Goal: Information Seeking & Learning: Learn about a topic

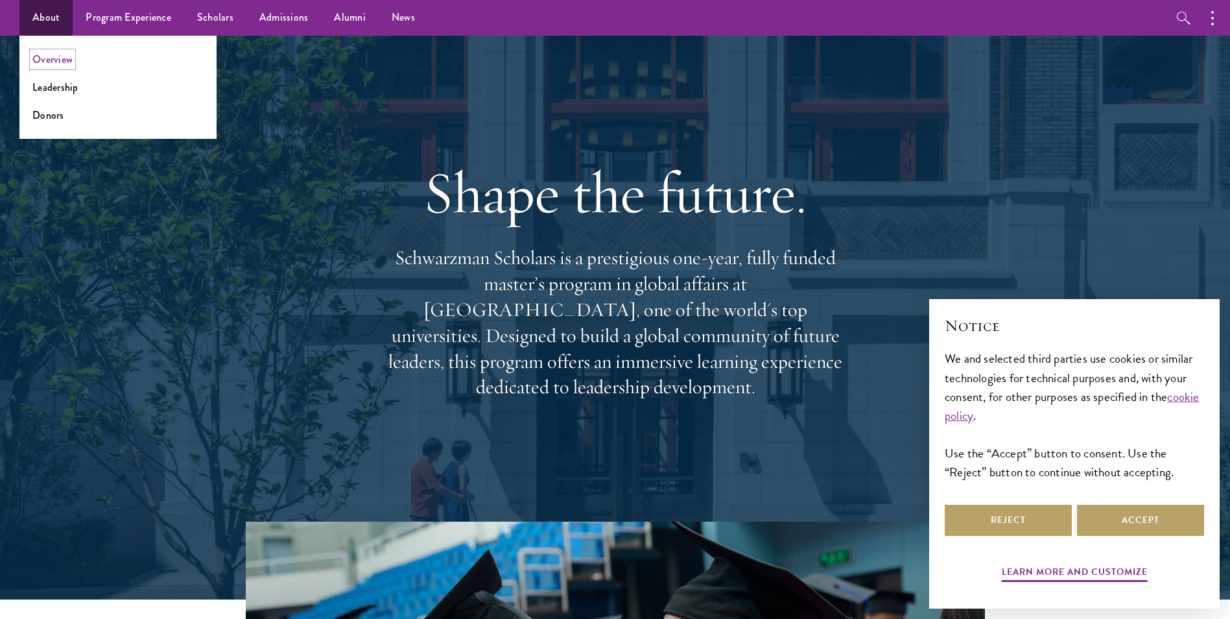
click at [71, 54] on link "Overview" at bounding box center [52, 59] width 40 height 15
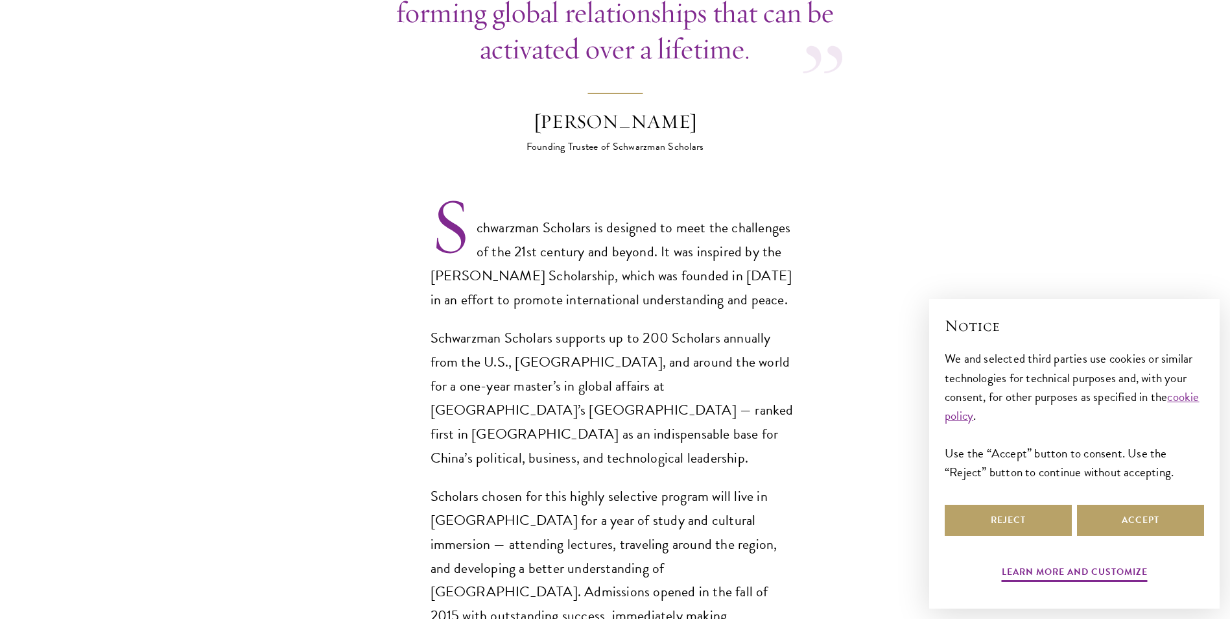
scroll to position [843, 0]
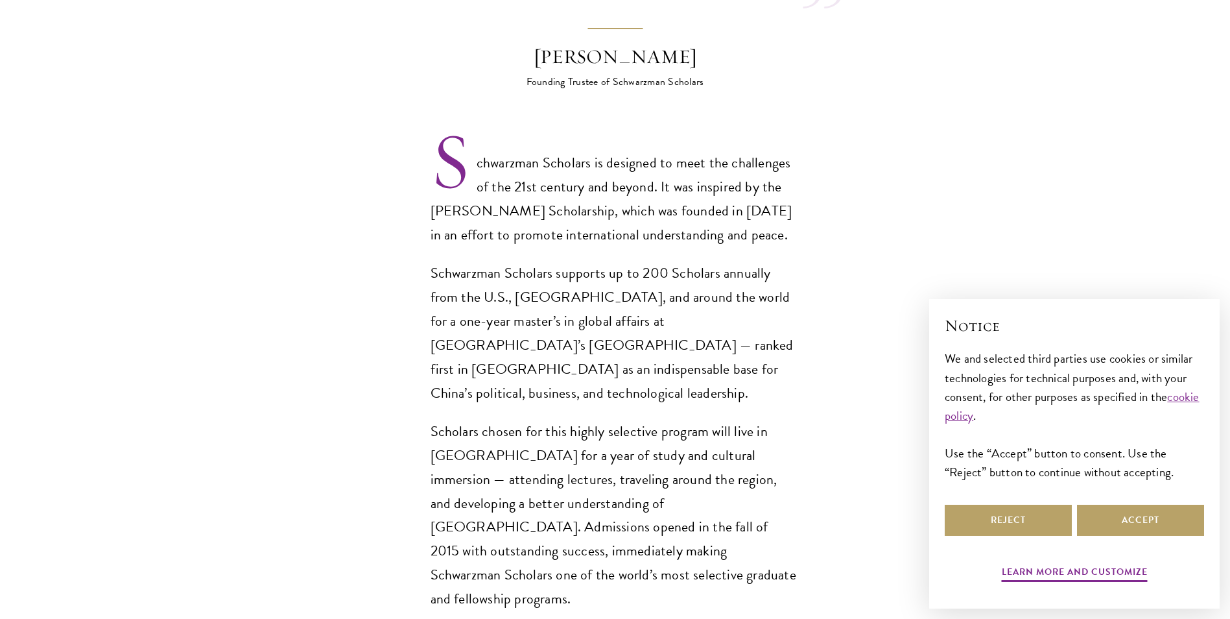
drag, startPoint x: 526, startPoint y: 368, endPoint x: 422, endPoint y: 342, distance: 107.1
click at [422, 342] on section "Opportunity in [GEOGRAPHIC_DATA] Gain firsthand experience in [GEOGRAPHIC_DATA]…" at bounding box center [615, 464] width 1230 height 1686
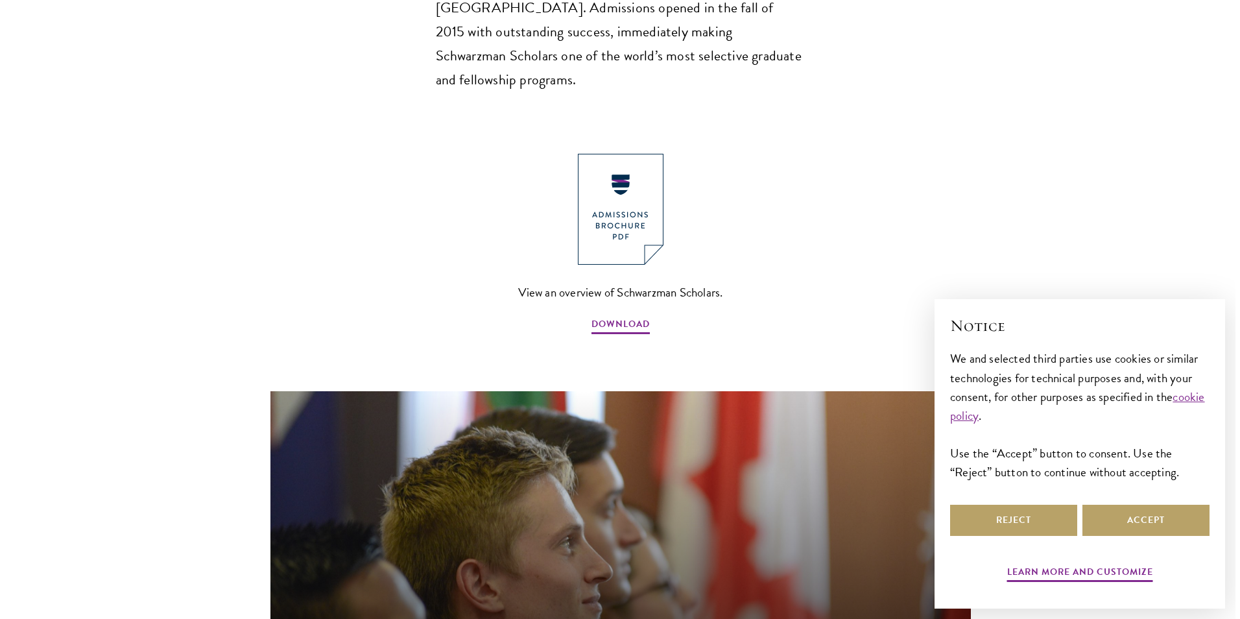
scroll to position [1621, 0]
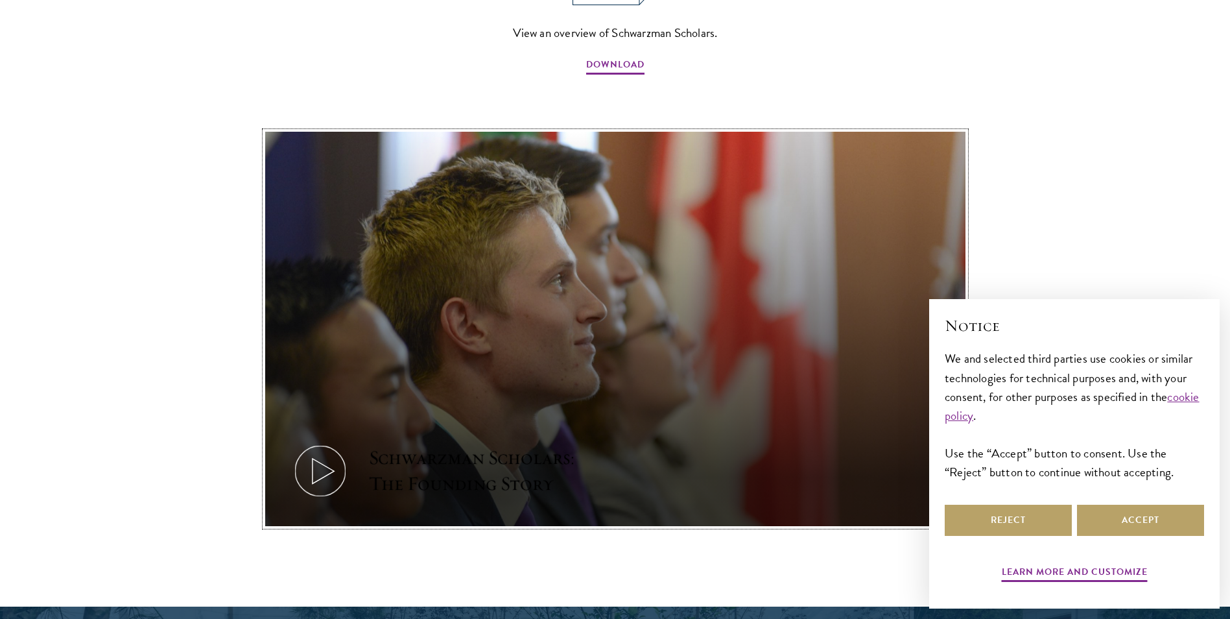
click at [332, 442] on icon at bounding box center [320, 471] width 58 height 58
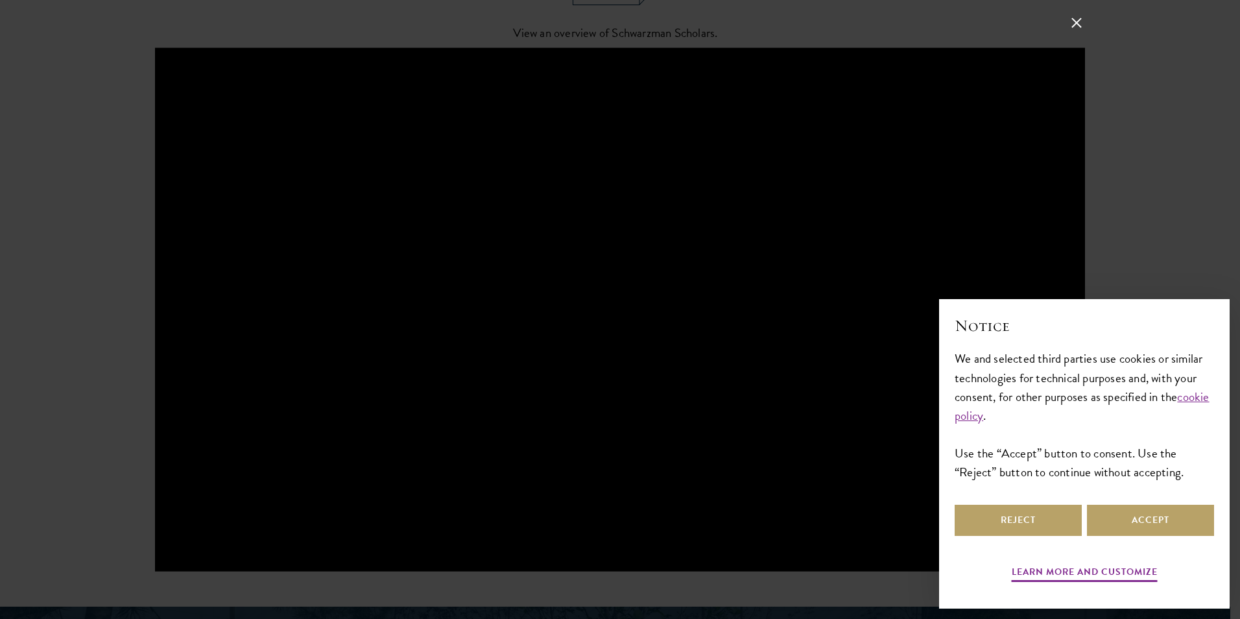
click at [131, 381] on div at bounding box center [620, 309] width 1240 height 619
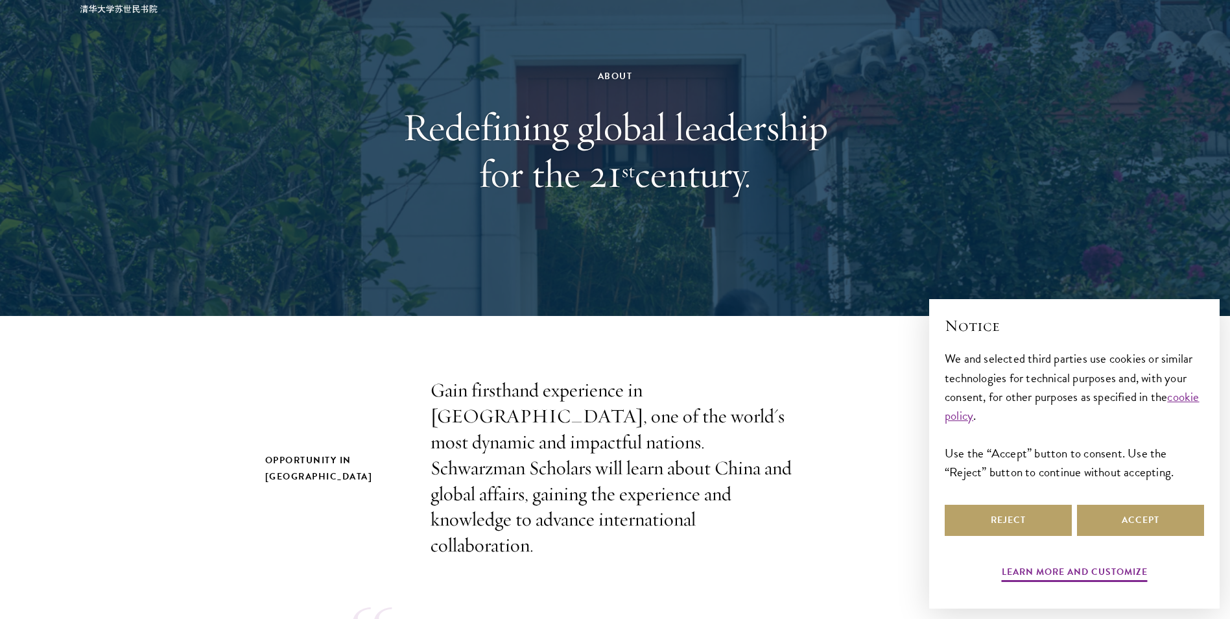
scroll to position [0, 0]
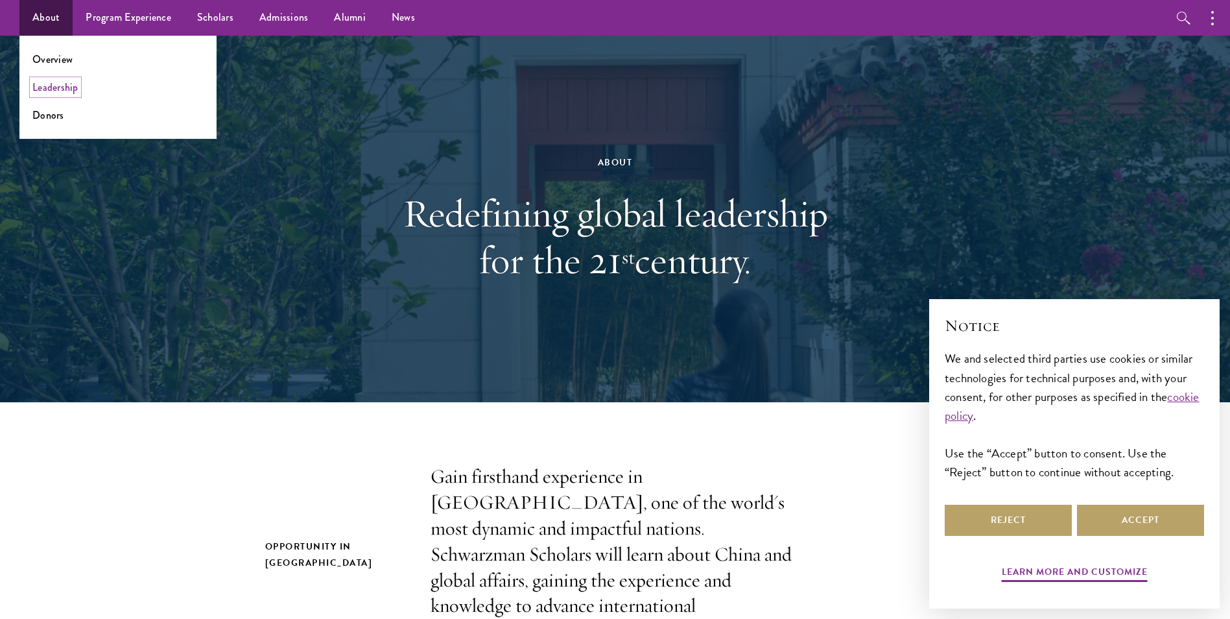
click at [65, 87] on link "Leadership" at bounding box center [55, 87] width 46 height 15
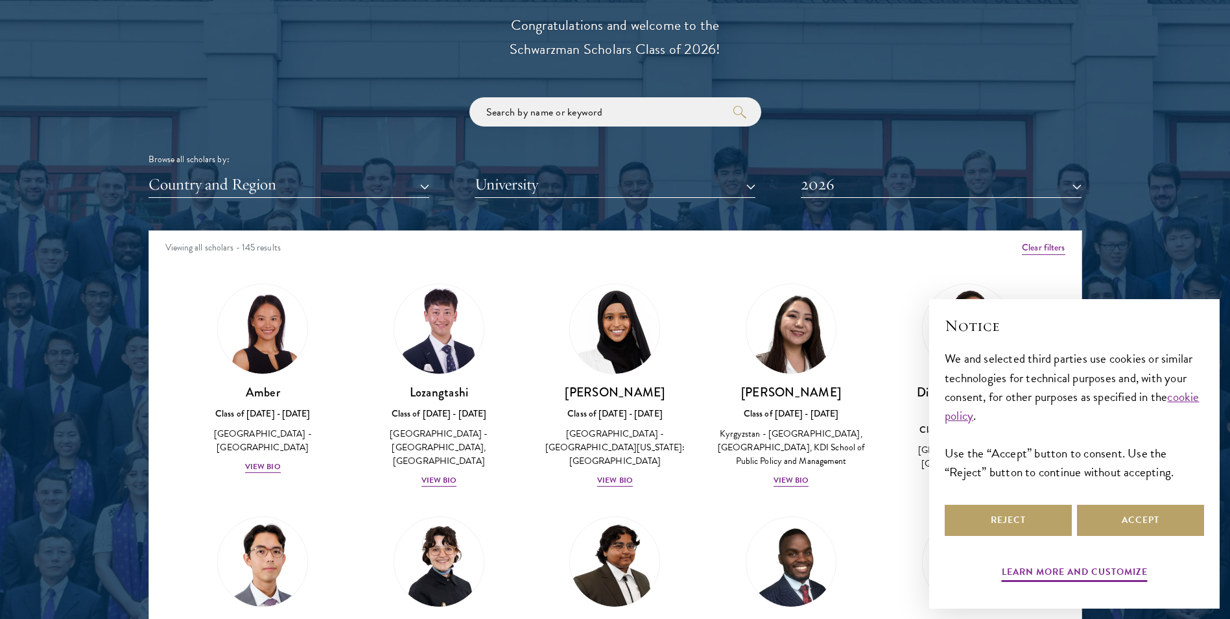
scroll to position [65, 0]
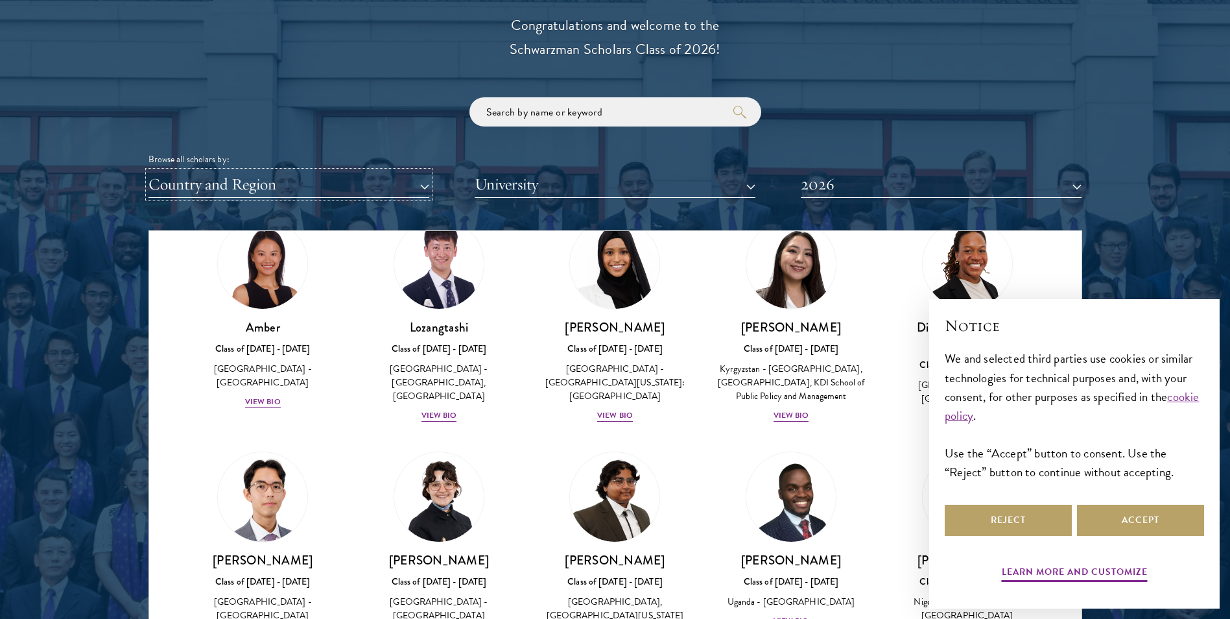
click at [359, 191] on button "Country and Region" at bounding box center [289, 184] width 281 height 27
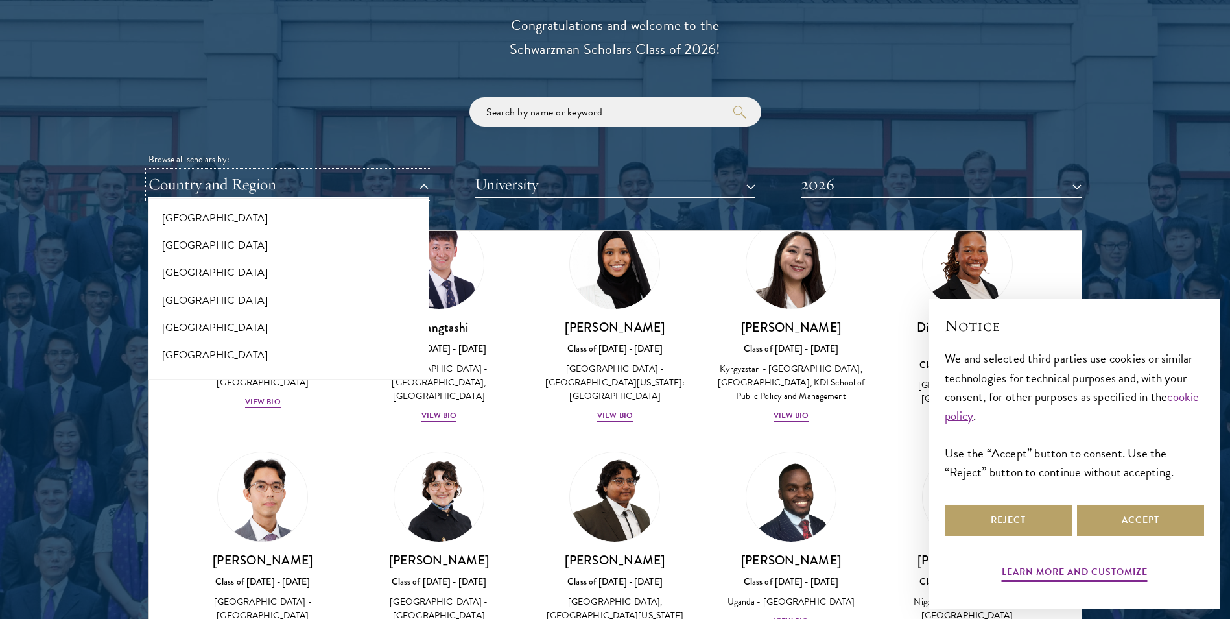
scroll to position [324, 0]
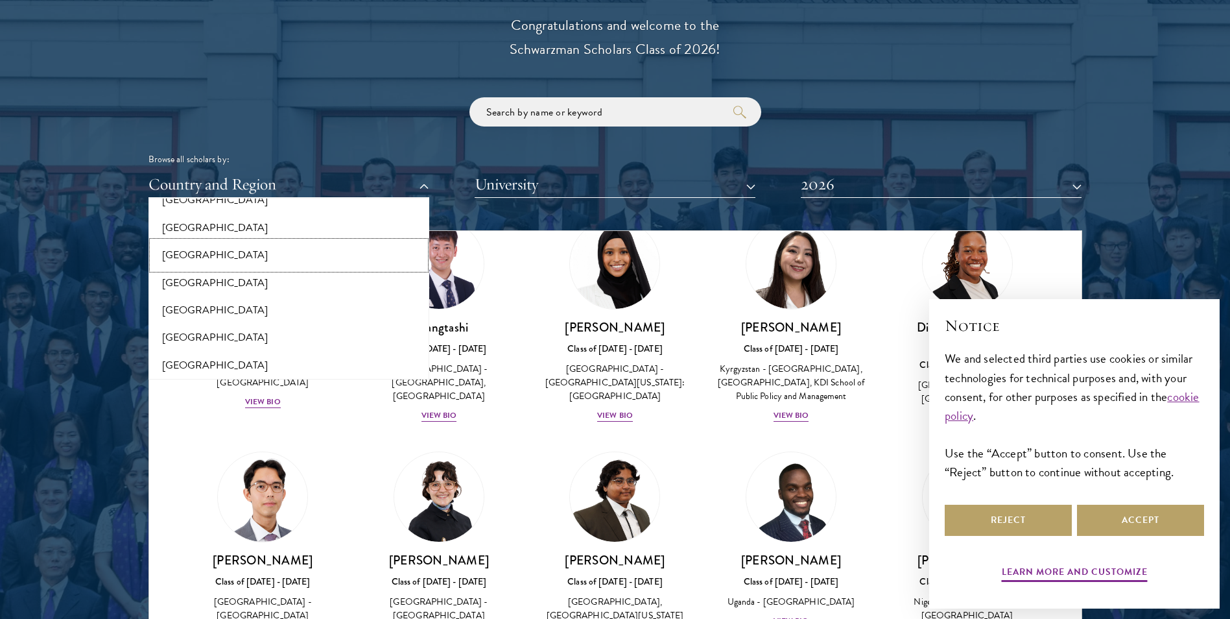
click at [177, 249] on button "[GEOGRAPHIC_DATA]" at bounding box center [288, 254] width 273 height 27
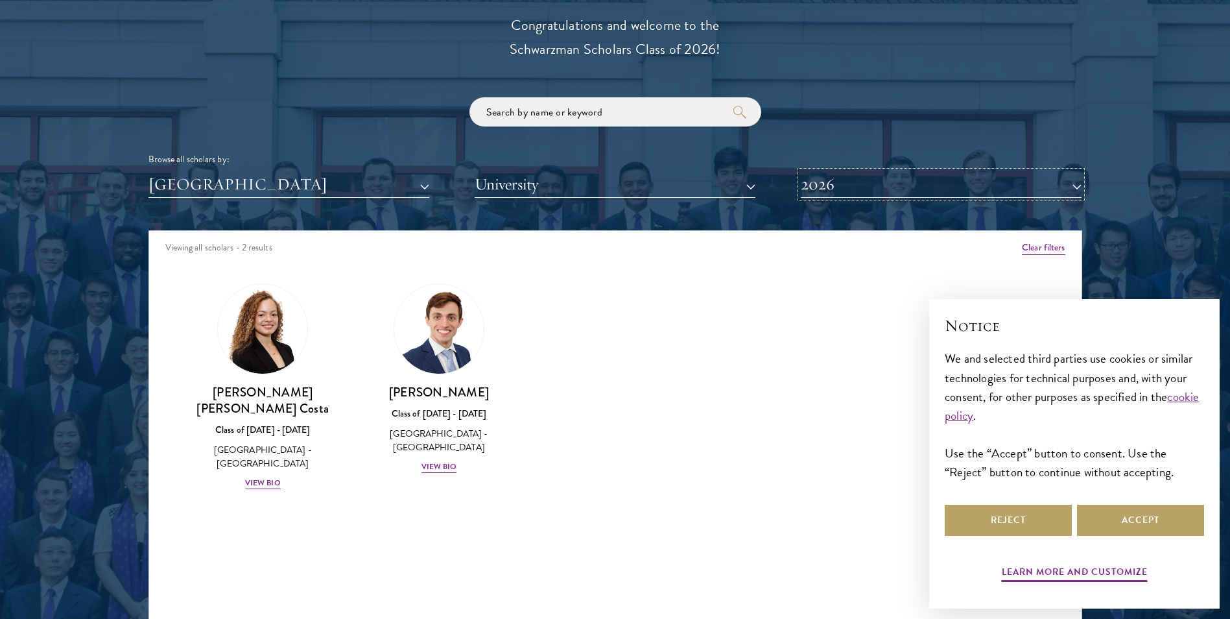
click at [876, 187] on button "2026" at bounding box center [941, 184] width 281 height 27
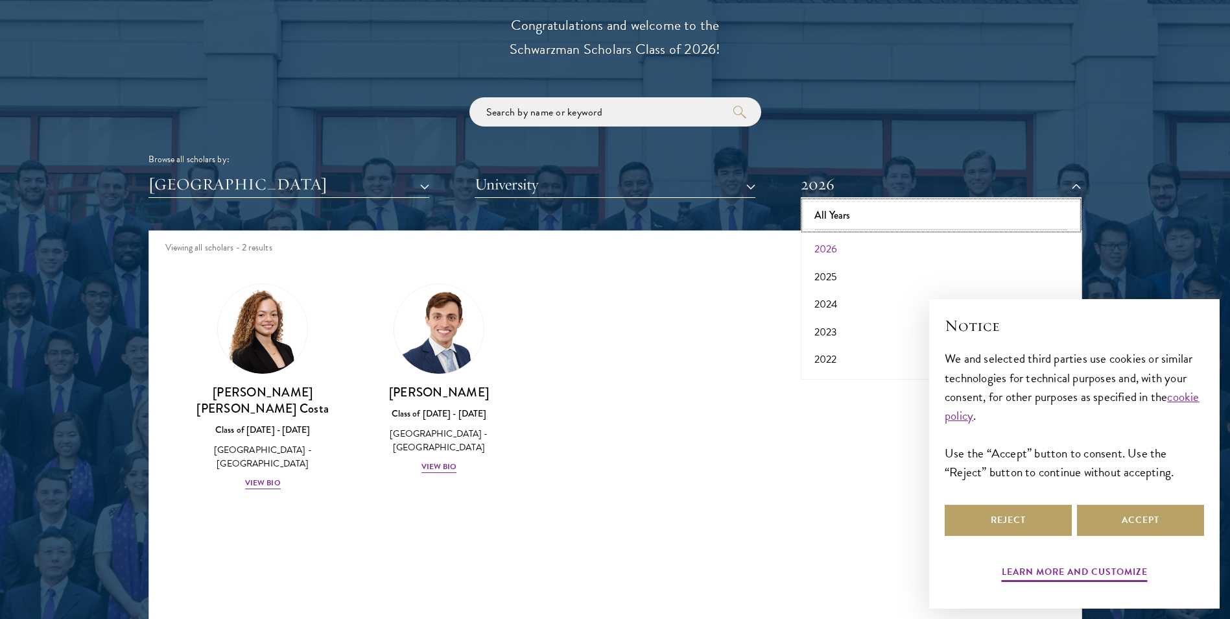
click at [865, 223] on button "All Years" at bounding box center [941, 215] width 273 height 27
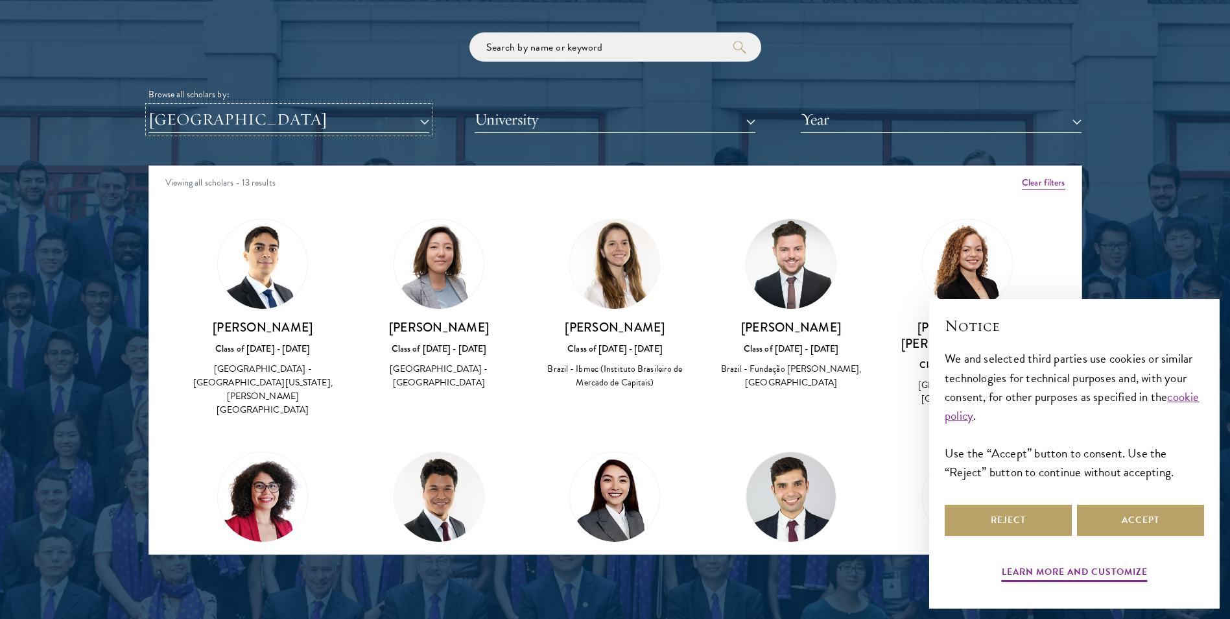
click at [390, 120] on button "[GEOGRAPHIC_DATA]" at bounding box center [289, 119] width 281 height 27
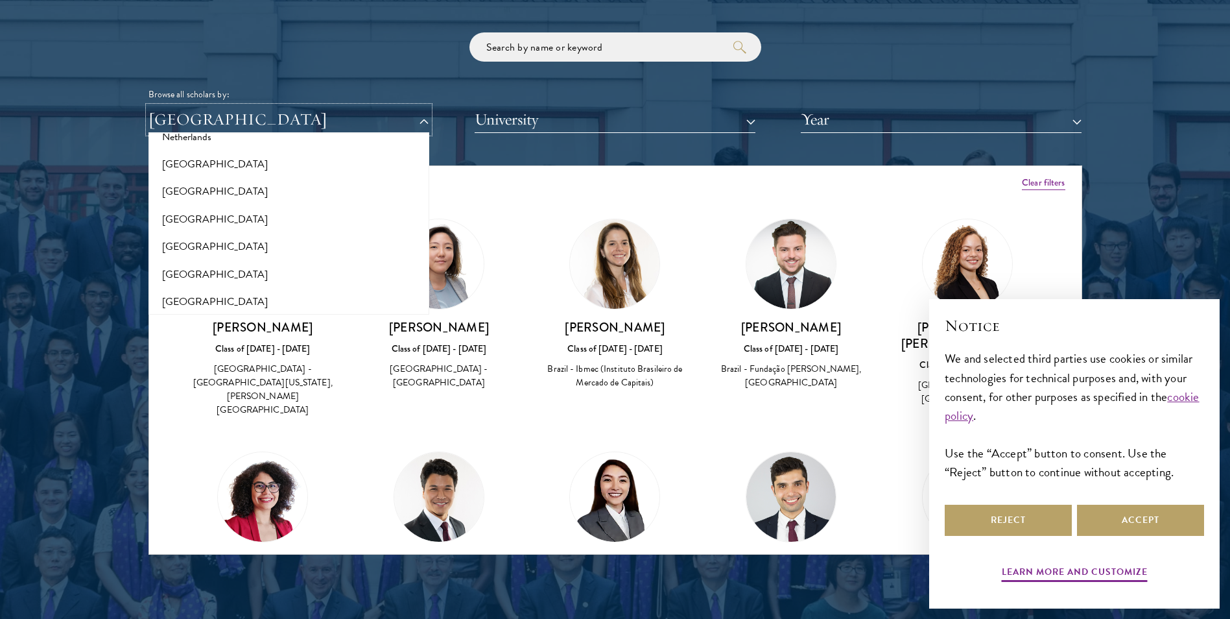
scroll to position [1881, 0]
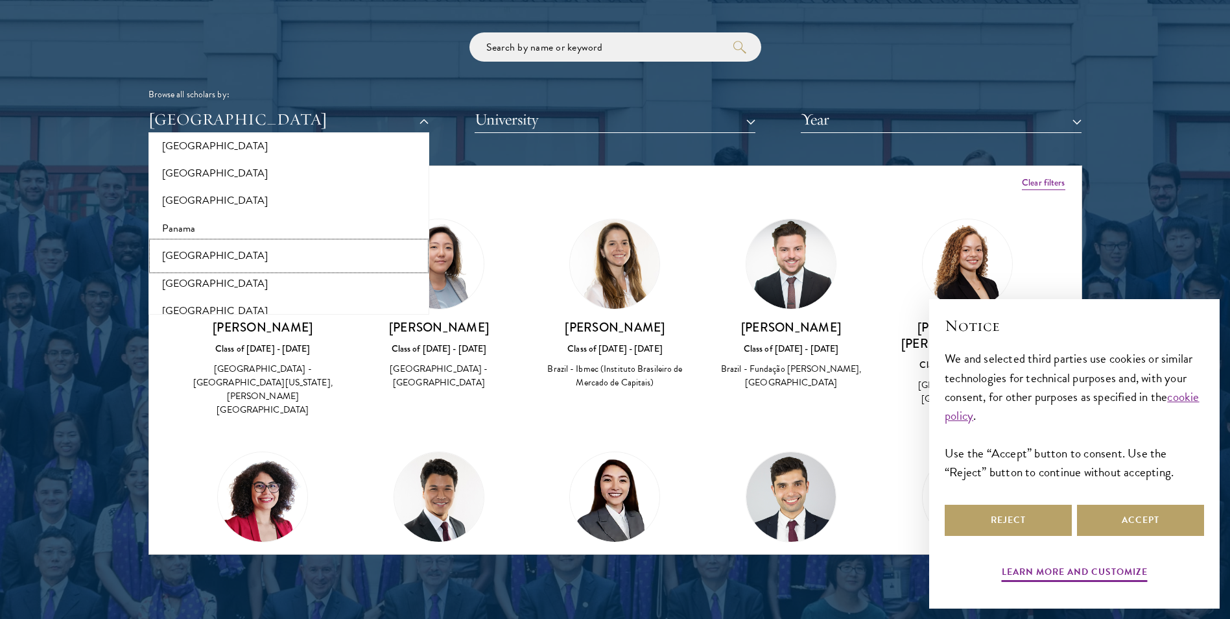
click at [177, 250] on button "[GEOGRAPHIC_DATA]" at bounding box center [288, 255] width 273 height 27
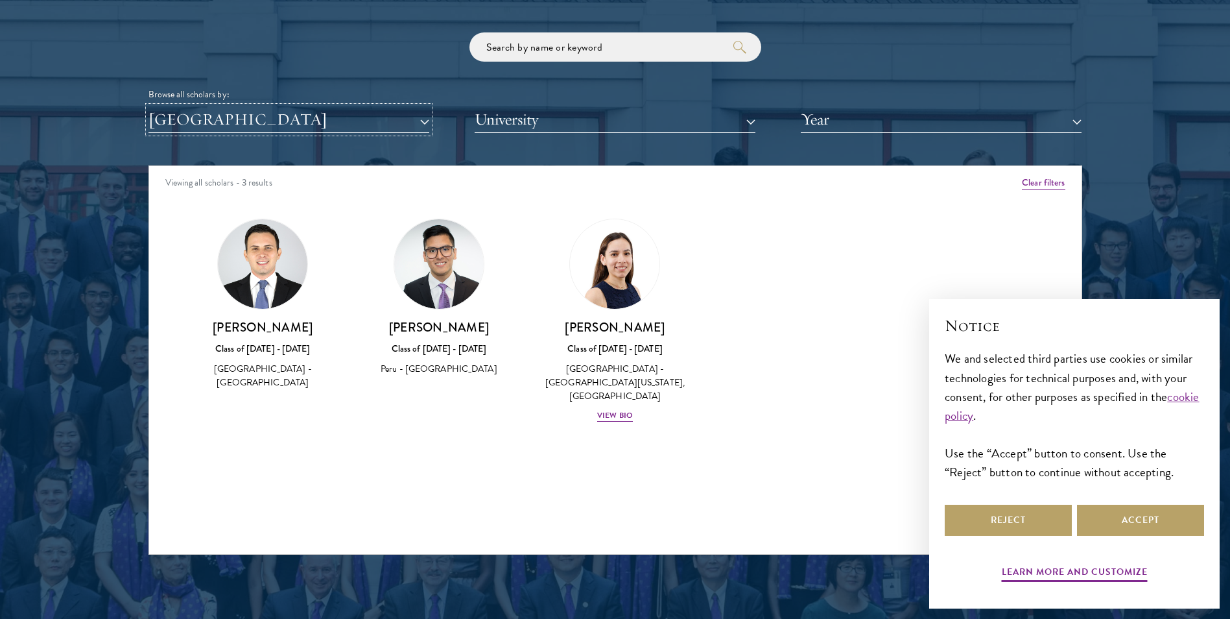
click at [318, 126] on button "[GEOGRAPHIC_DATA]" at bounding box center [289, 119] width 281 height 27
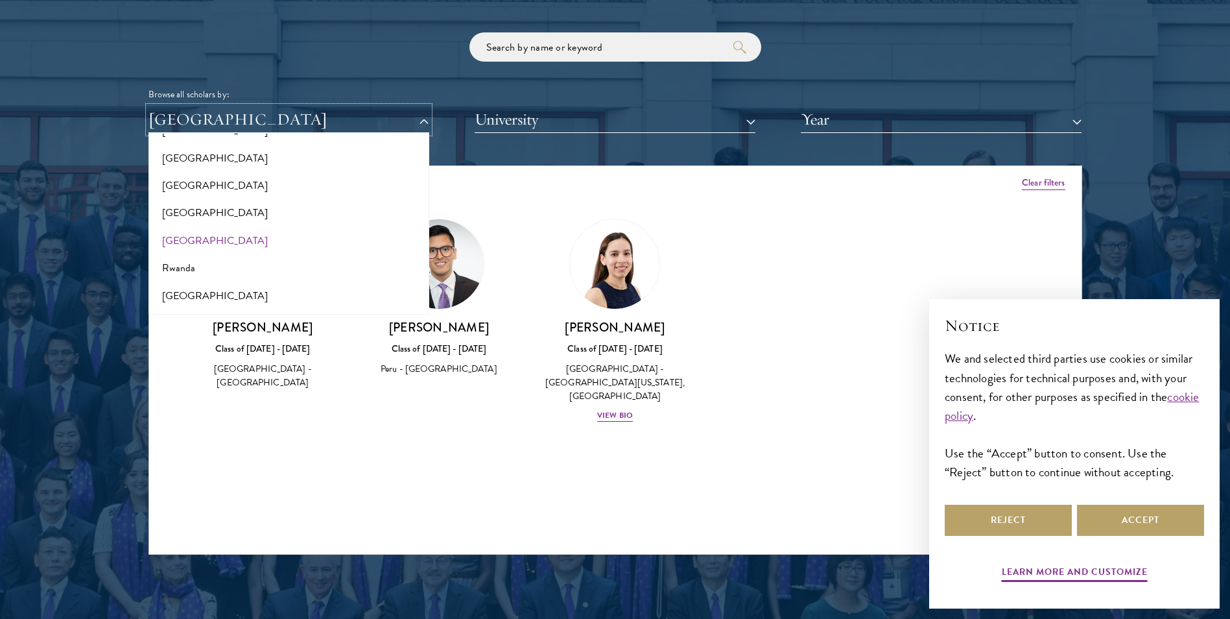
scroll to position [1941, 0]
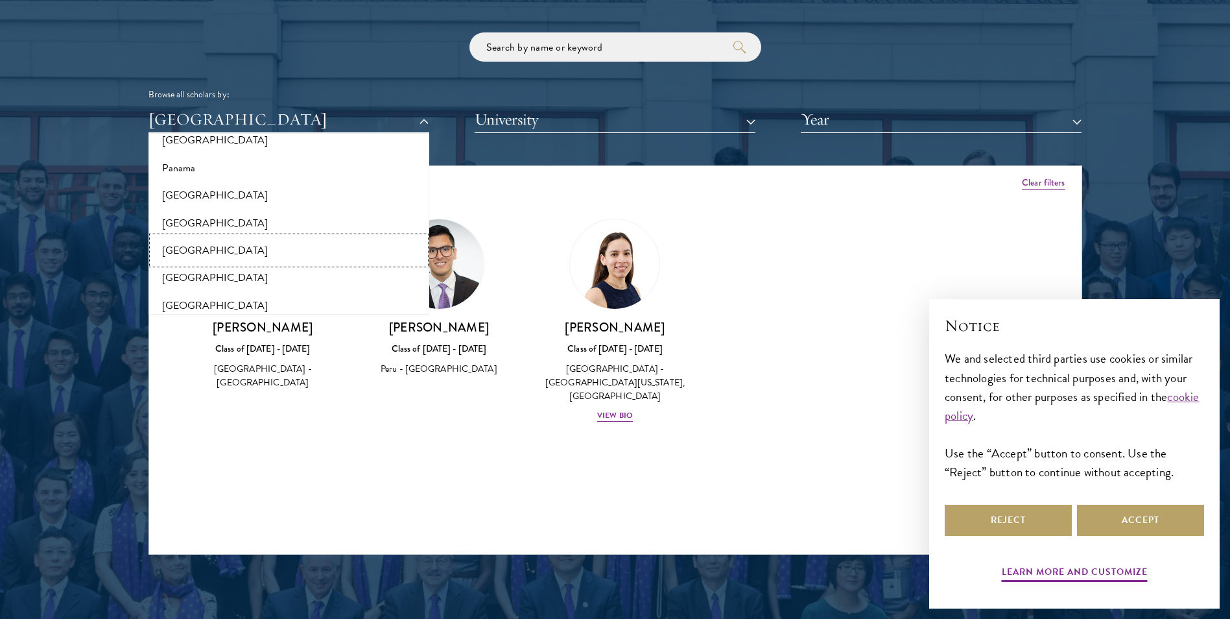
click at [189, 248] on button "[GEOGRAPHIC_DATA]" at bounding box center [288, 250] width 273 height 27
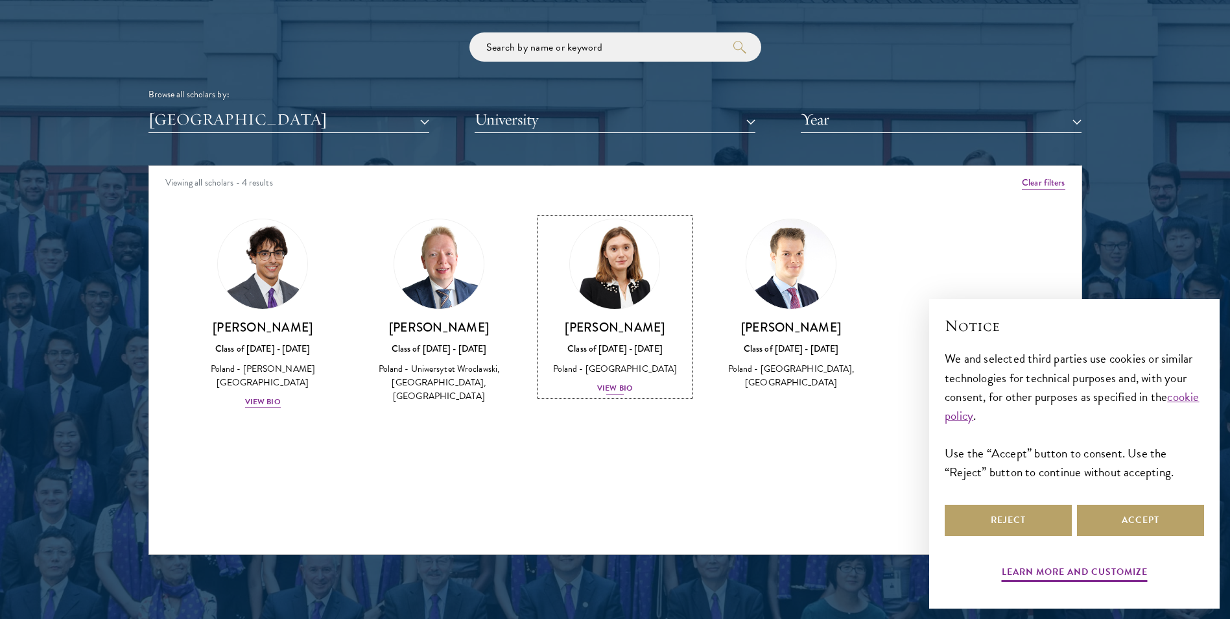
click at [623, 287] on img at bounding box center [615, 264] width 99 height 99
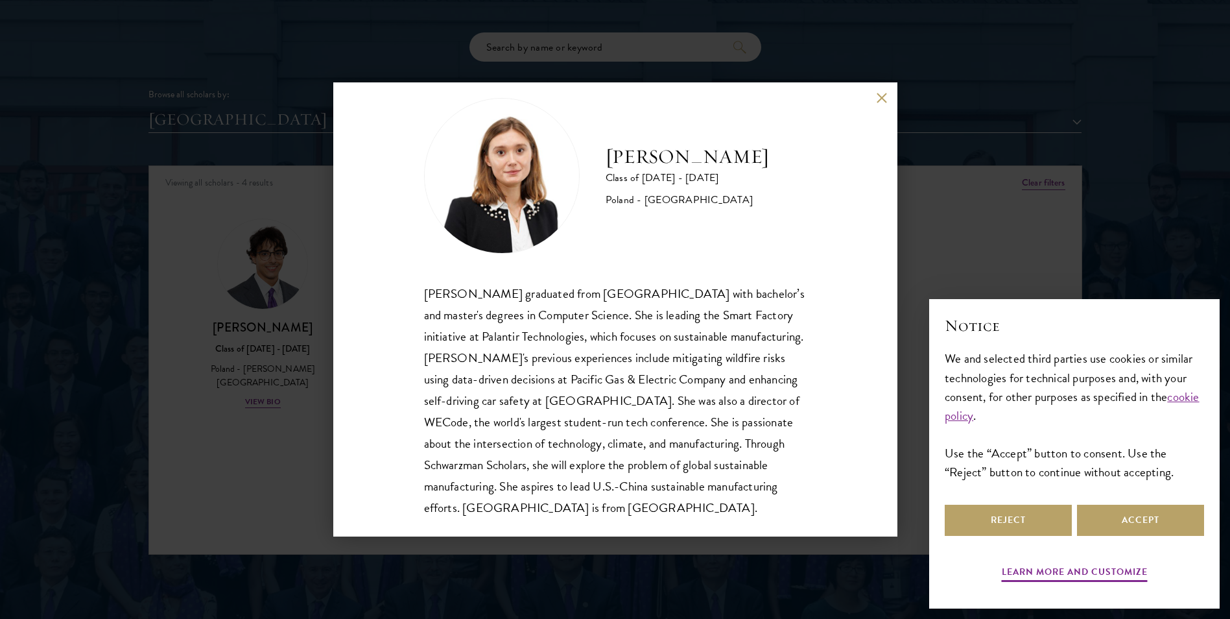
scroll to position [45, 0]
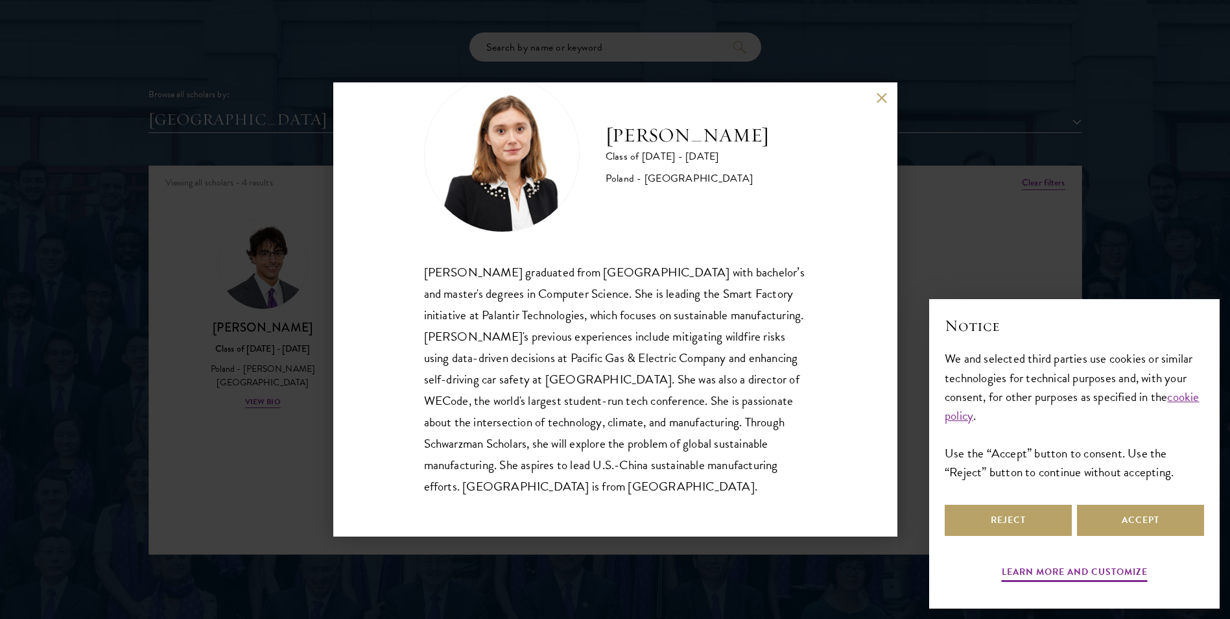
click at [910, 202] on div "Zuzanna Skoczylas Class of 2024 - 2025 Poland - Harvard University Zuzanna Skoc…" at bounding box center [615, 309] width 1230 height 619
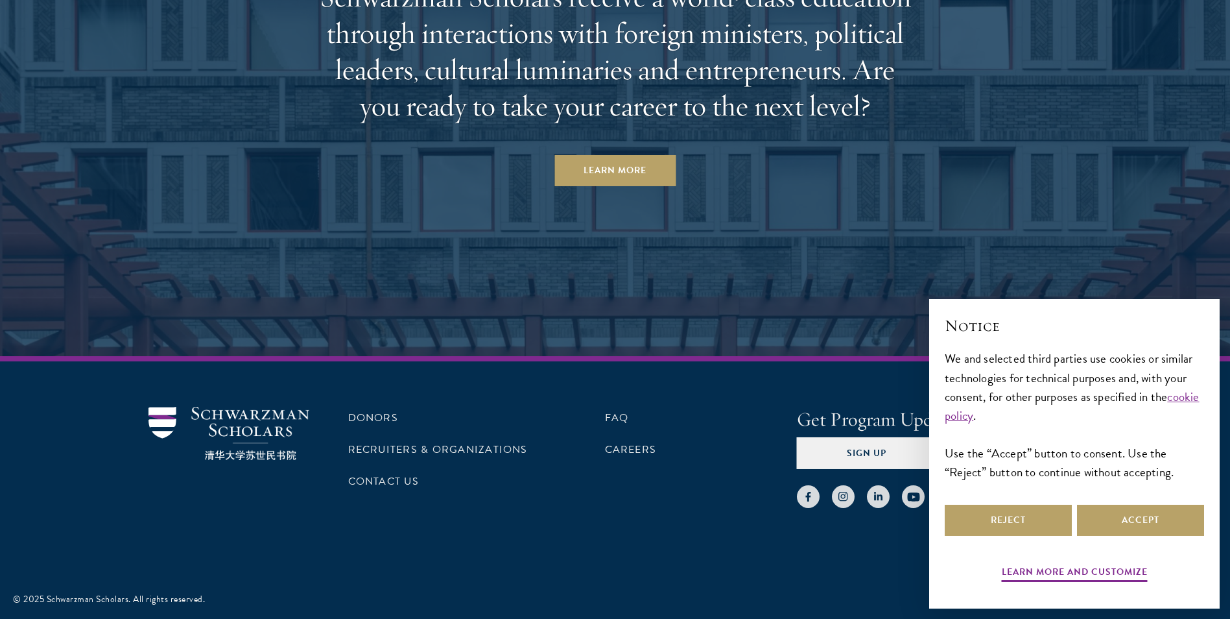
scroll to position [4046, 0]
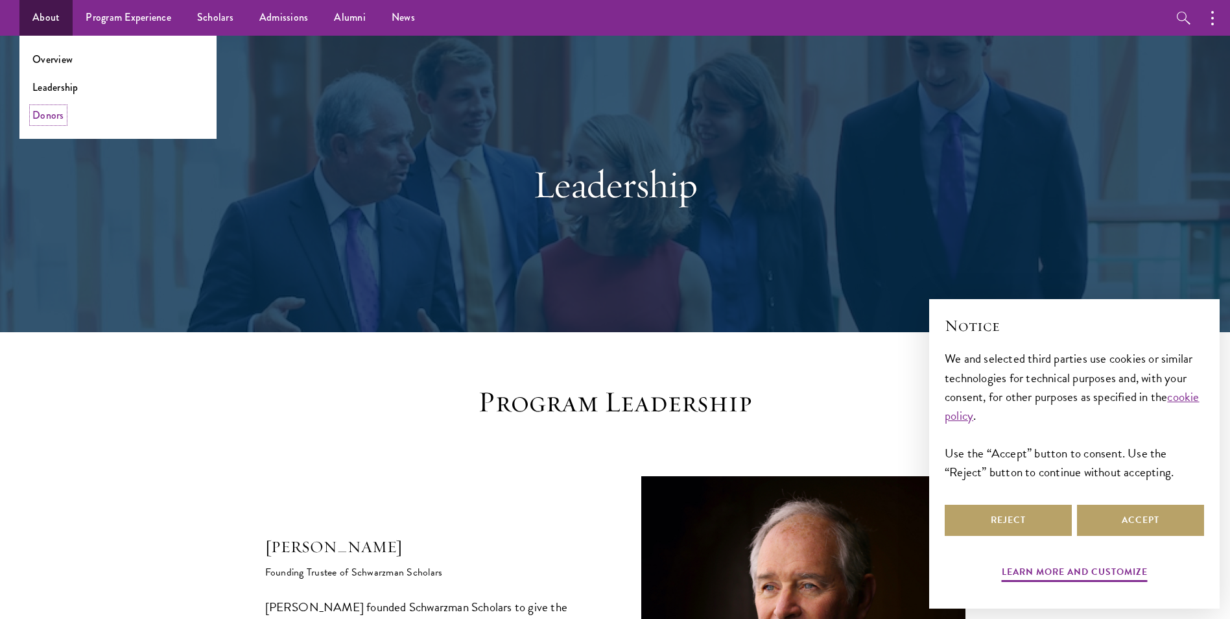
click at [53, 110] on link "Donors" at bounding box center [48, 115] width 32 height 15
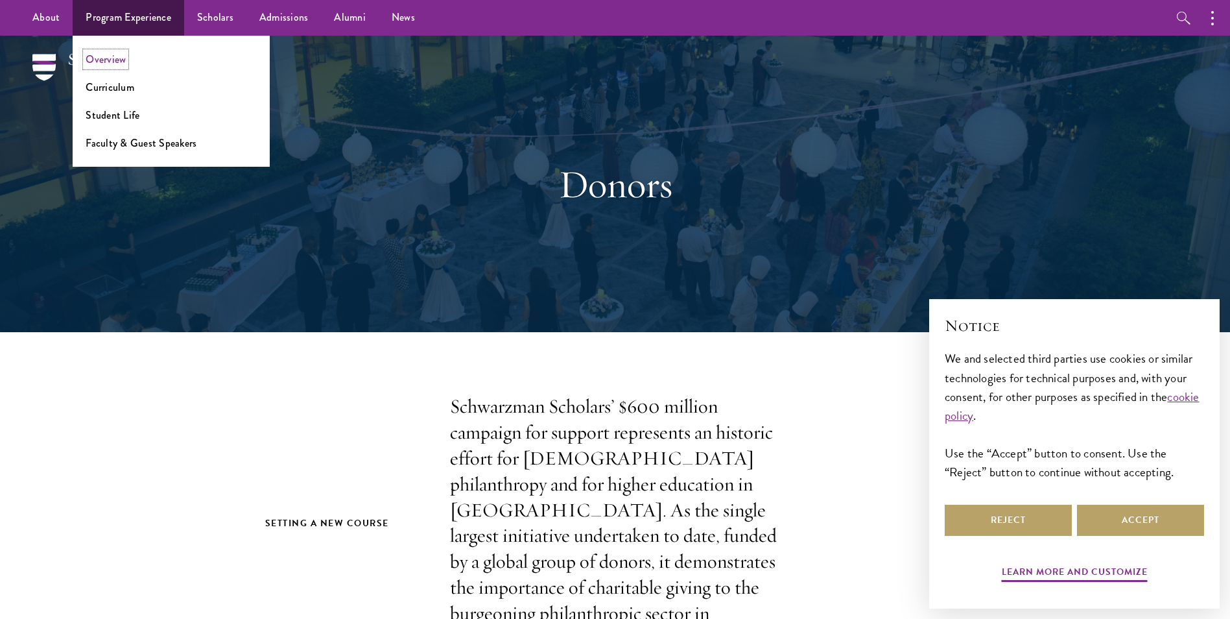
click at [116, 62] on link "Overview" at bounding box center [106, 59] width 40 height 15
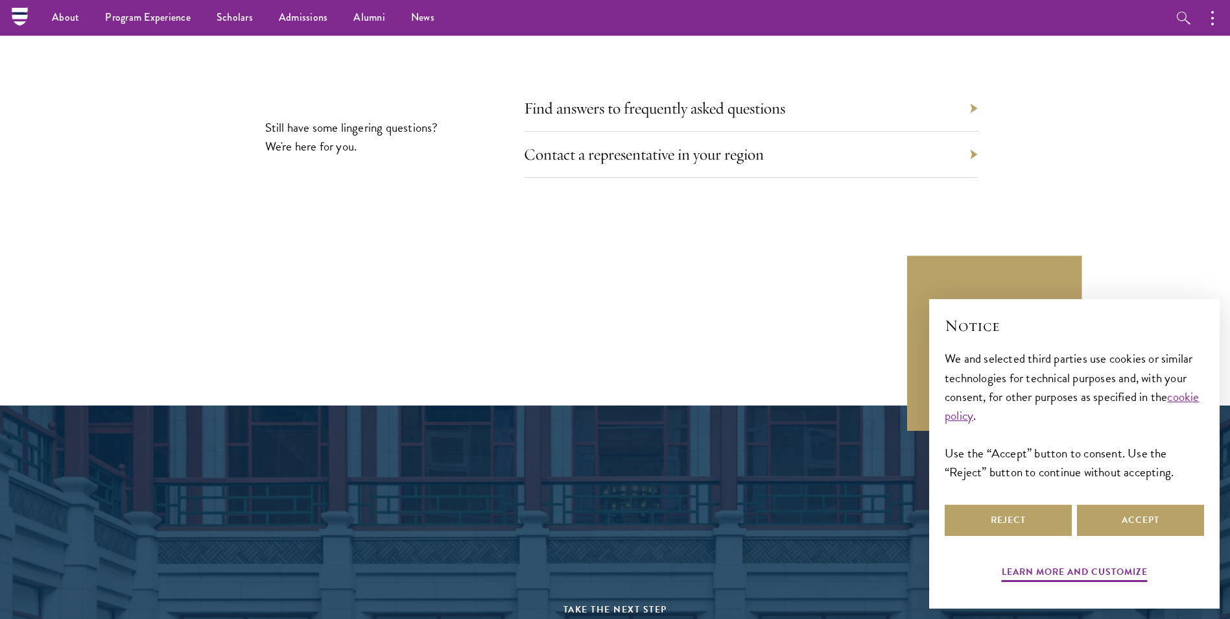
scroll to position [6097, 0]
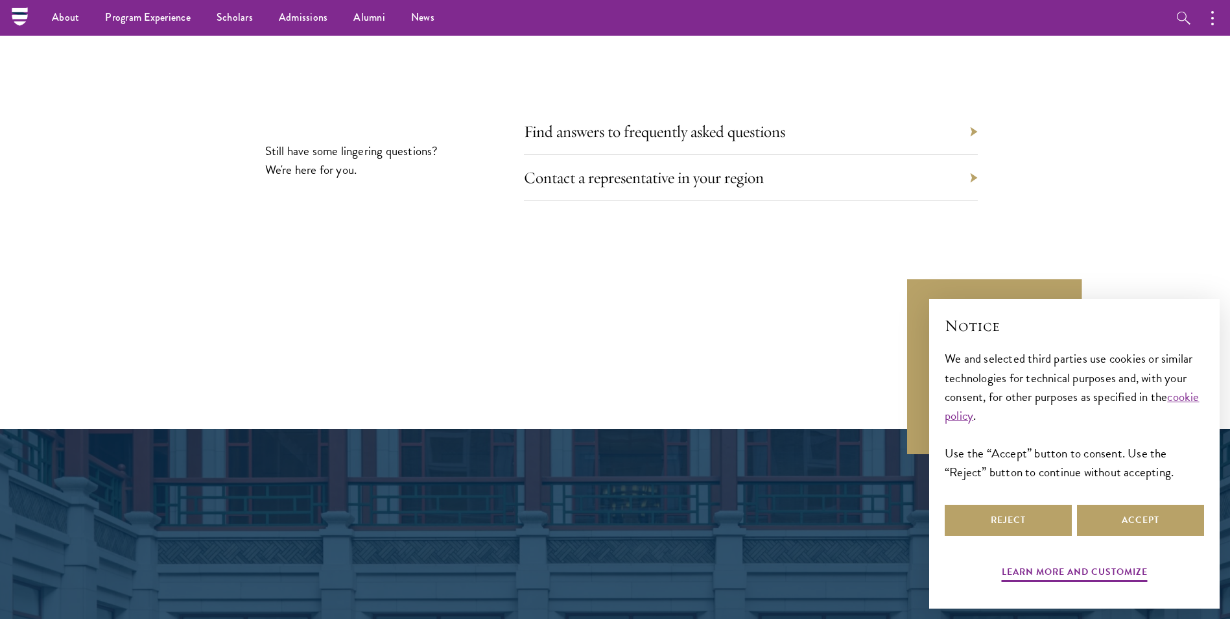
click at [560, 109] on div "Find answers to frequently asked questions" at bounding box center [751, 132] width 454 height 46
click at [566, 121] on link "Find answers to frequently asked questions" at bounding box center [664, 131] width 261 height 20
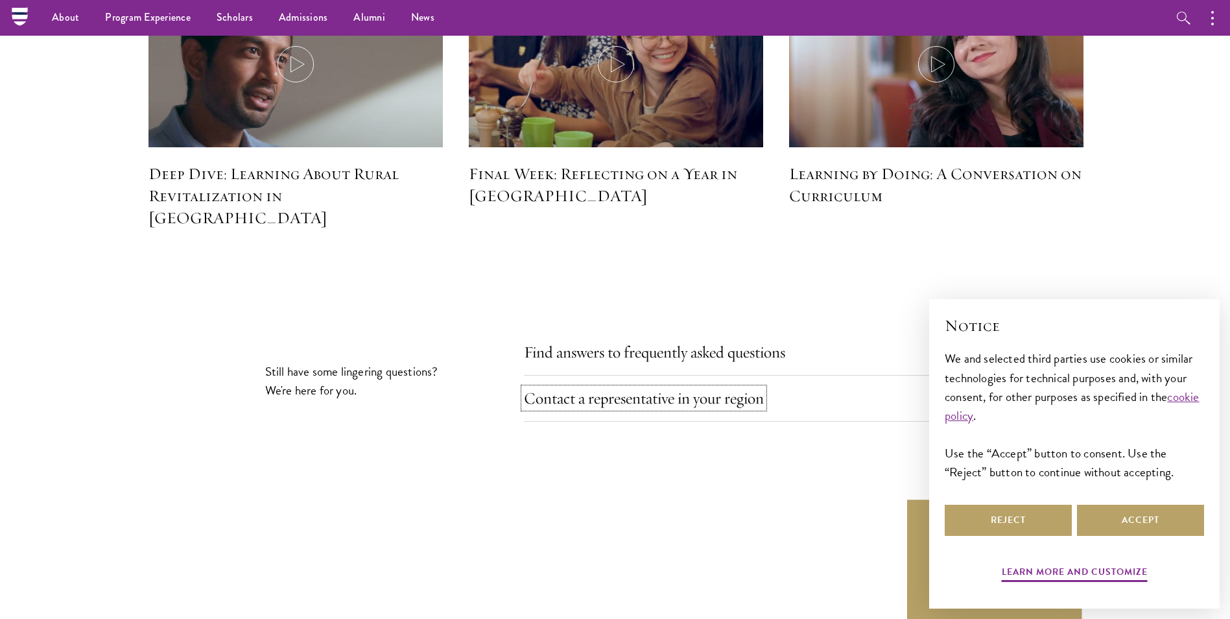
scroll to position [5681, 0]
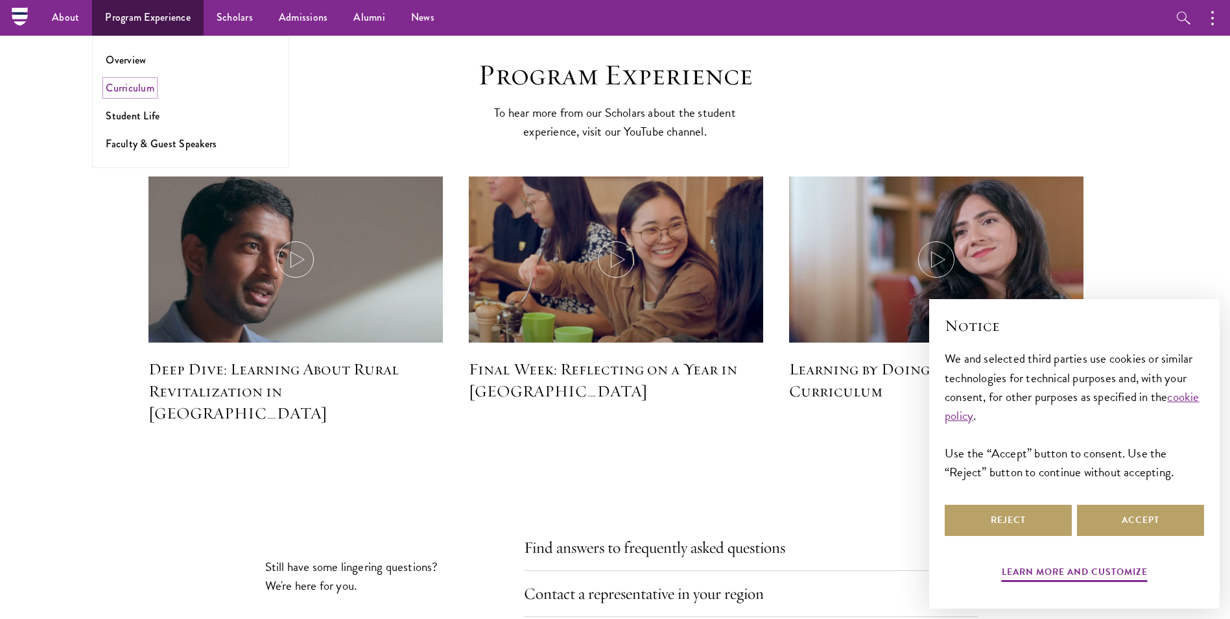
click at [146, 84] on link "Curriculum" at bounding box center [130, 87] width 49 height 15
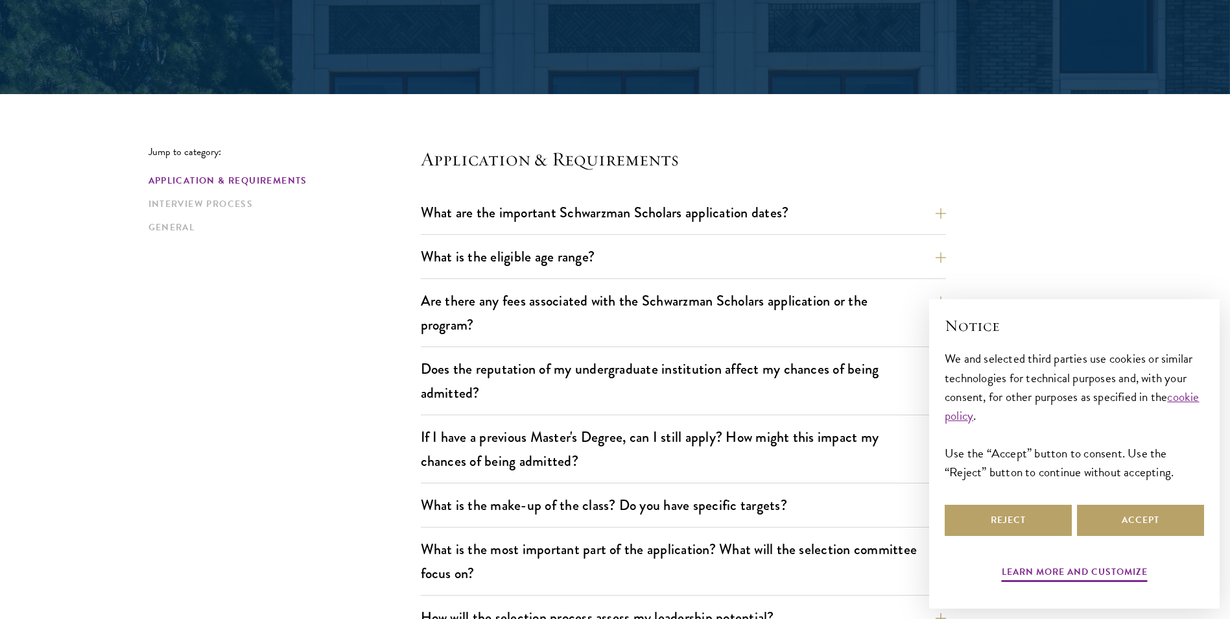
scroll to position [324, 0]
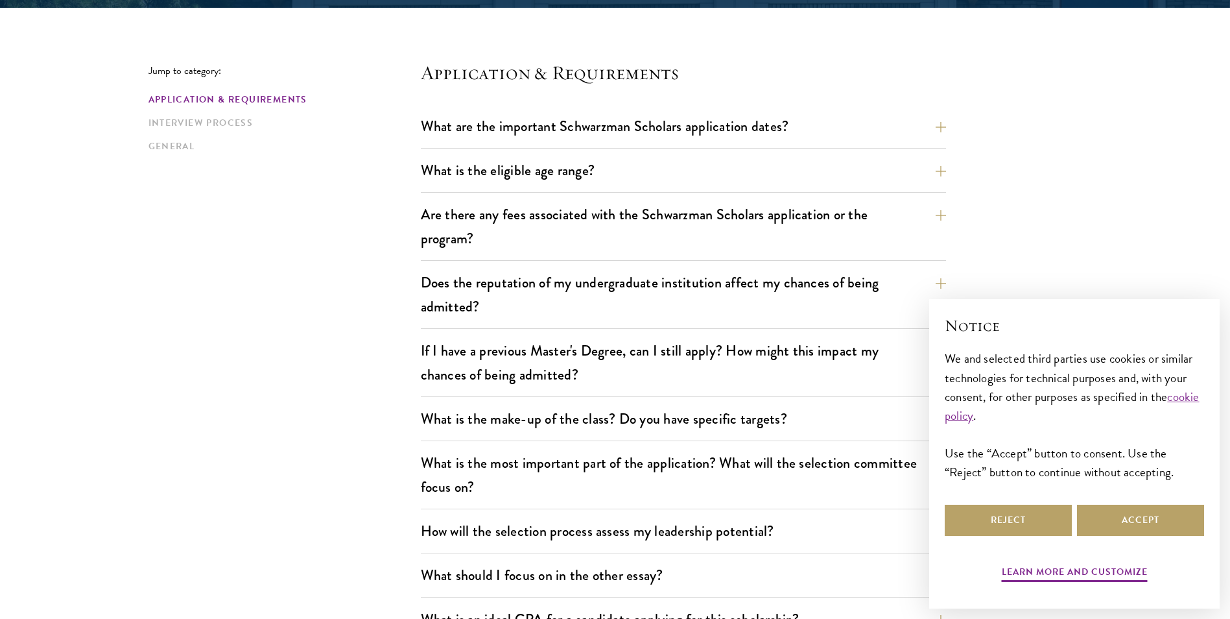
click at [200, 115] on div "Application & Requirements Interview Process General" at bounding box center [285, 123] width 272 height 60
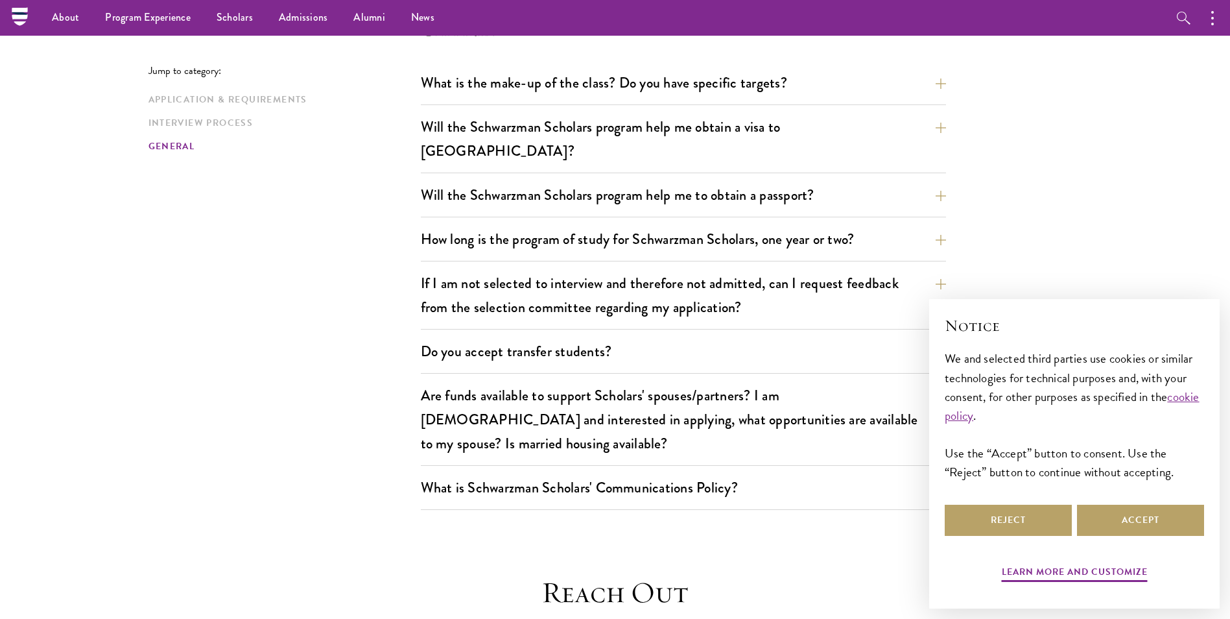
scroll to position [1881, 0]
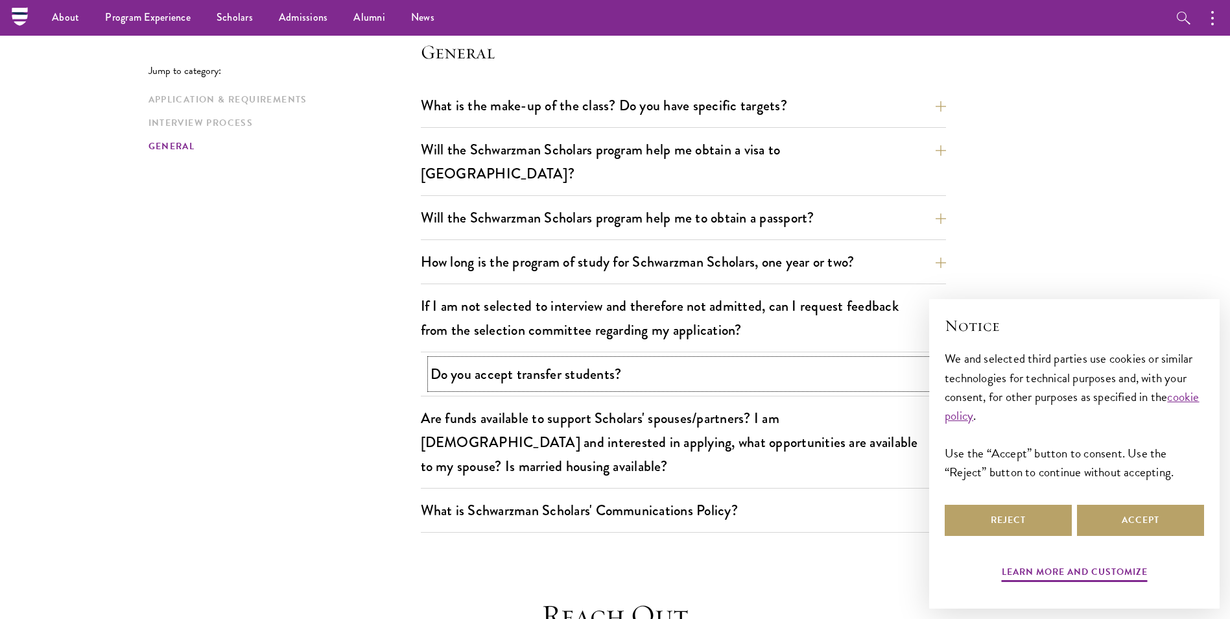
click at [511, 359] on button "Do you accept transfer students?" at bounding box center [693, 373] width 525 height 29
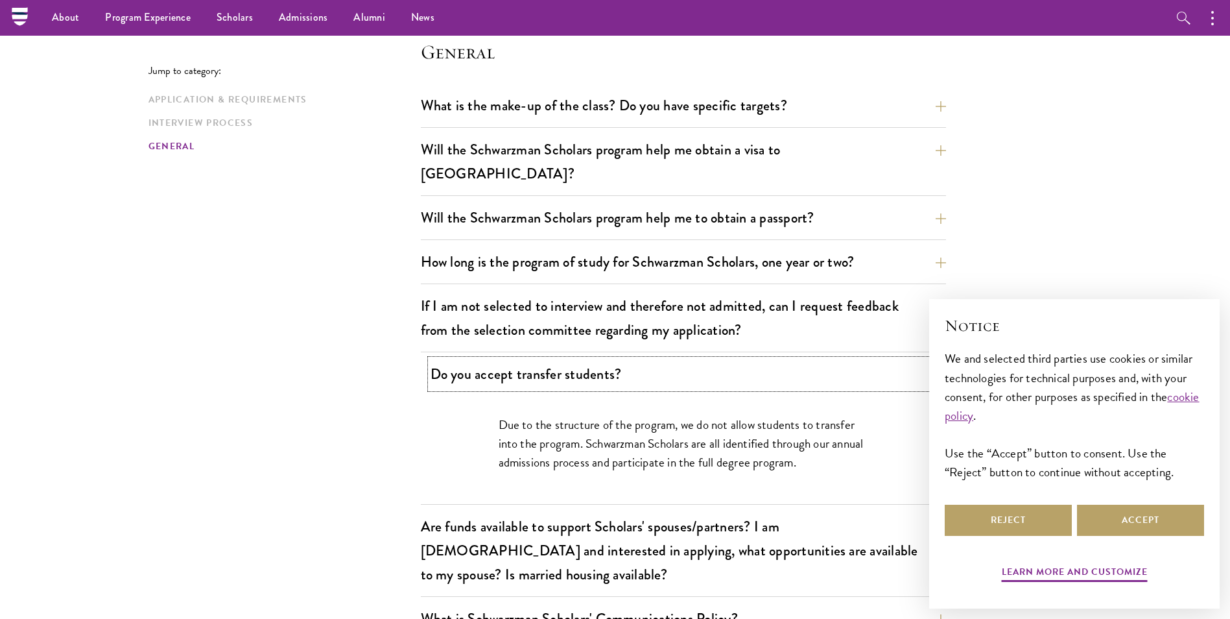
click at [511, 359] on button "Do you accept transfer students?" at bounding box center [693, 373] width 525 height 29
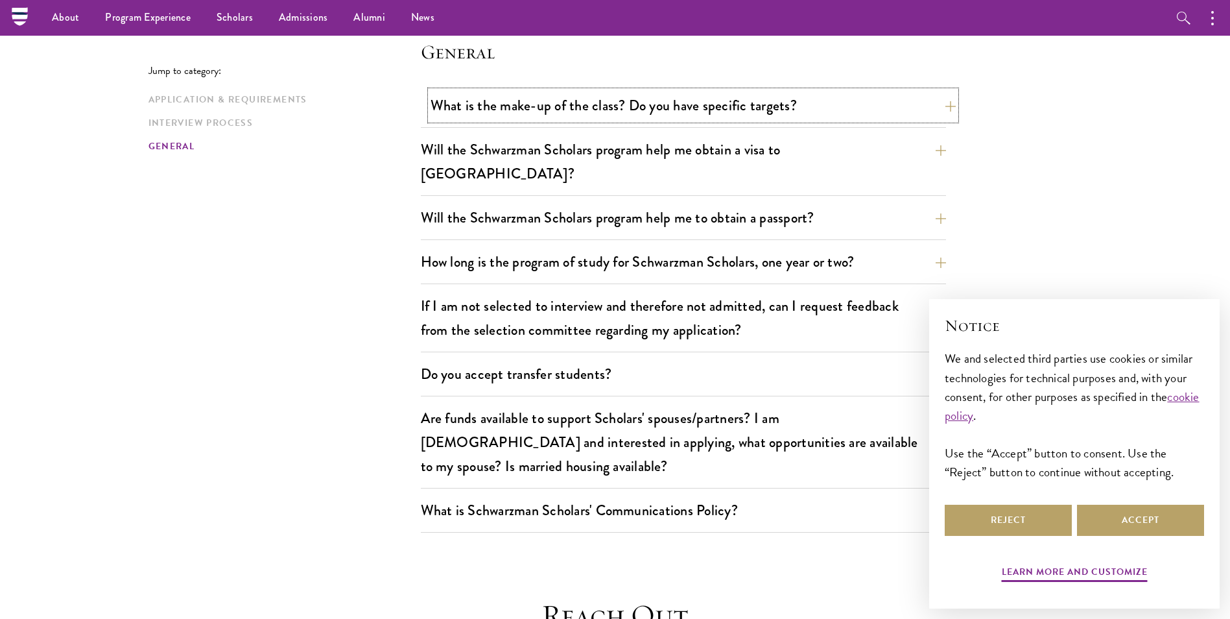
click at [588, 115] on button "What is the make-up of the class? Do you have specific targets?" at bounding box center [693, 105] width 525 height 29
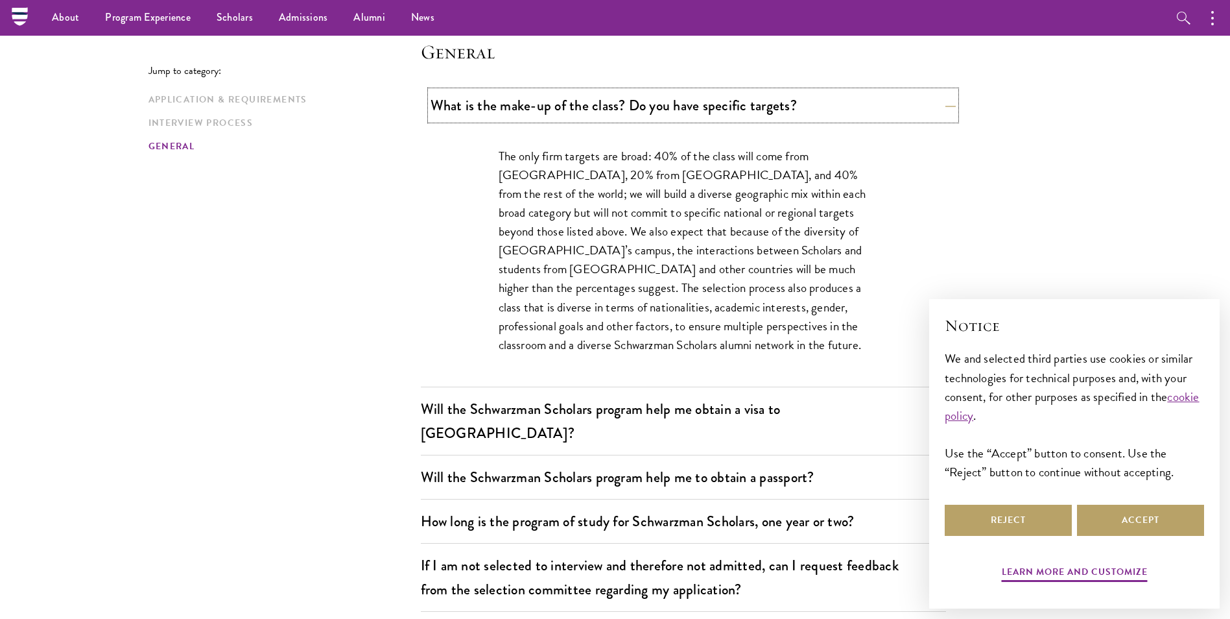
click at [588, 108] on button "What is the make-up of the class? Do you have specific targets?" at bounding box center [693, 105] width 525 height 29
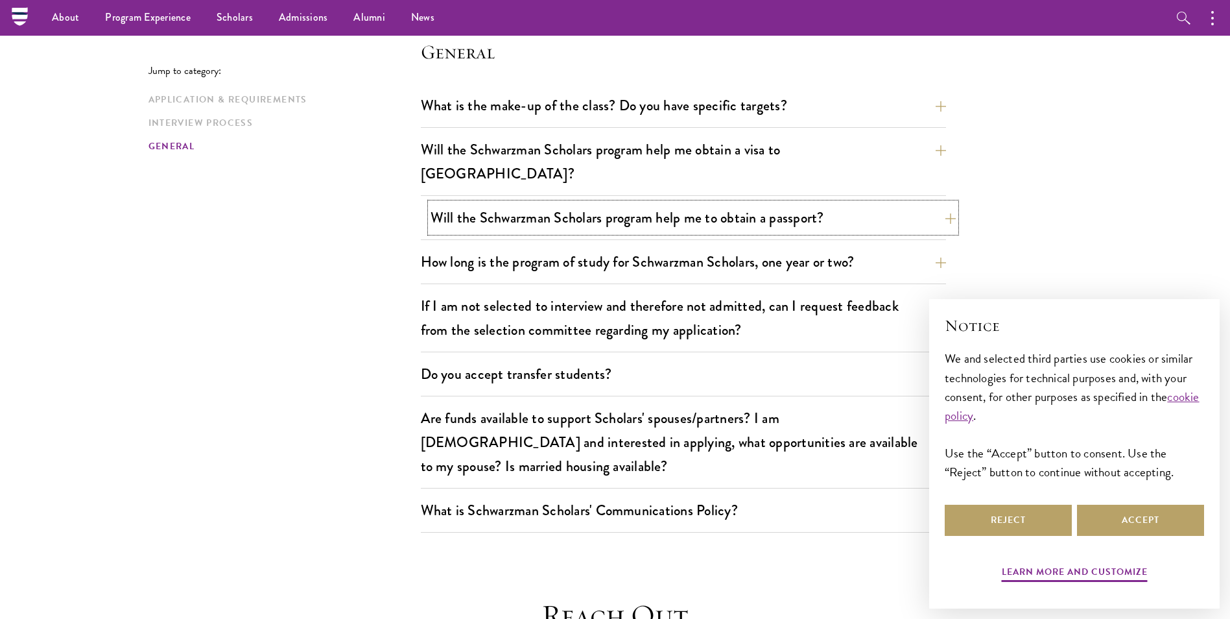
click at [483, 203] on button "Will the Schwarzman Scholars program help me to obtain a passport?" at bounding box center [693, 217] width 525 height 29
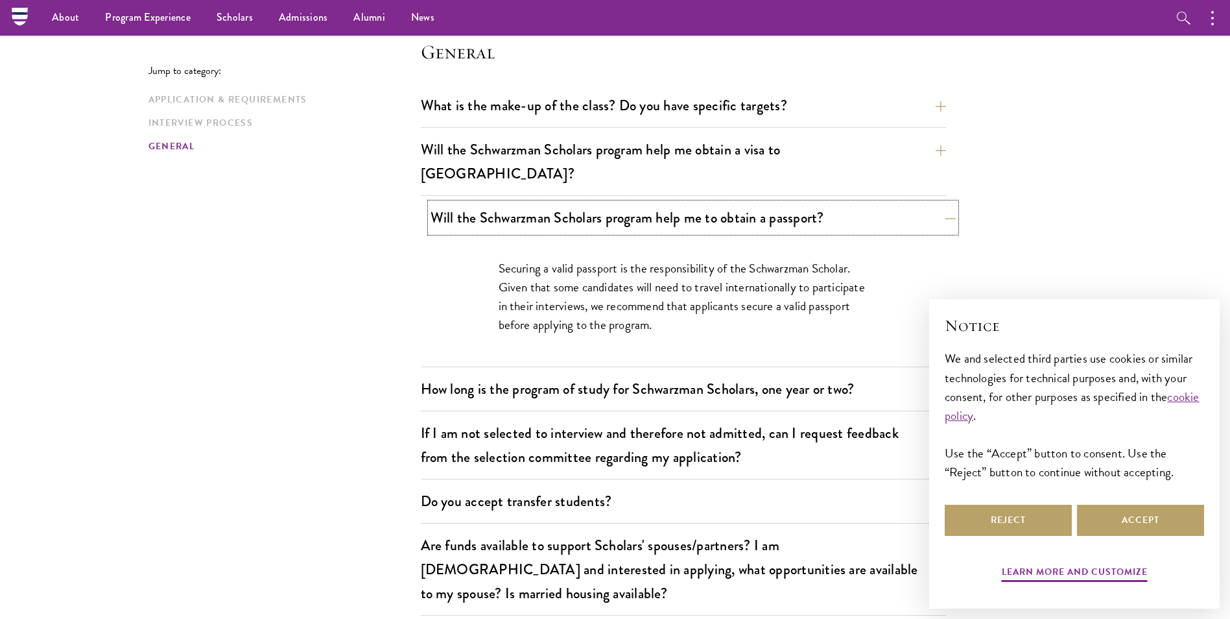
click at [483, 203] on button "Will the Schwarzman Scholars program help me to obtain a passport?" at bounding box center [693, 217] width 525 height 29
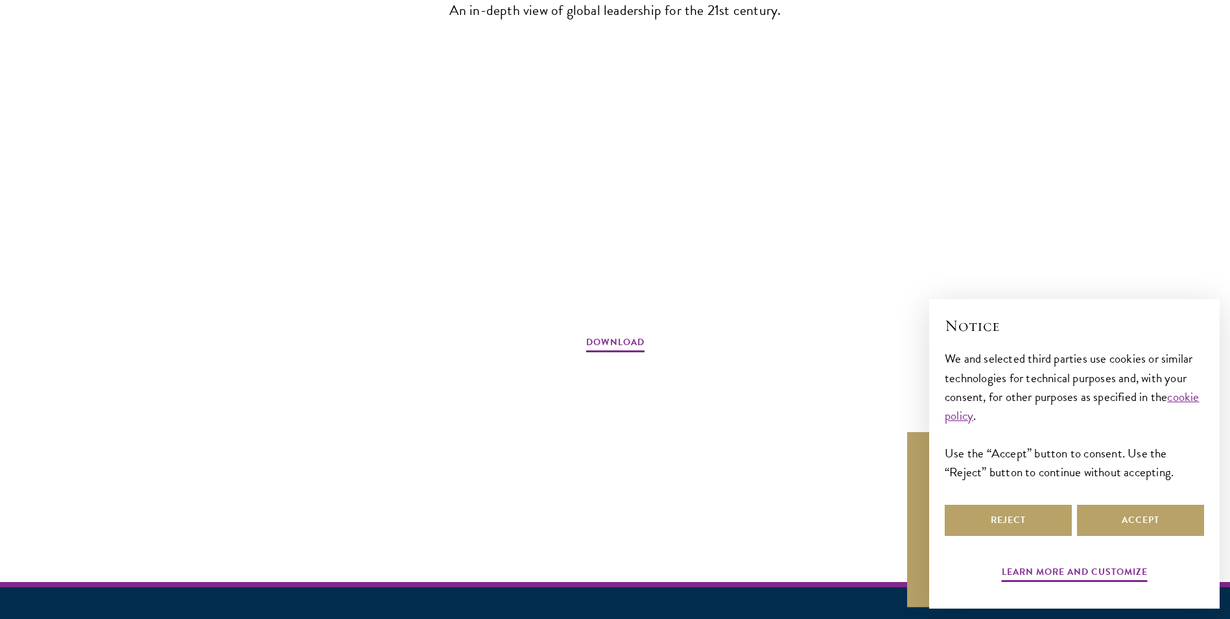
scroll to position [1946, 0]
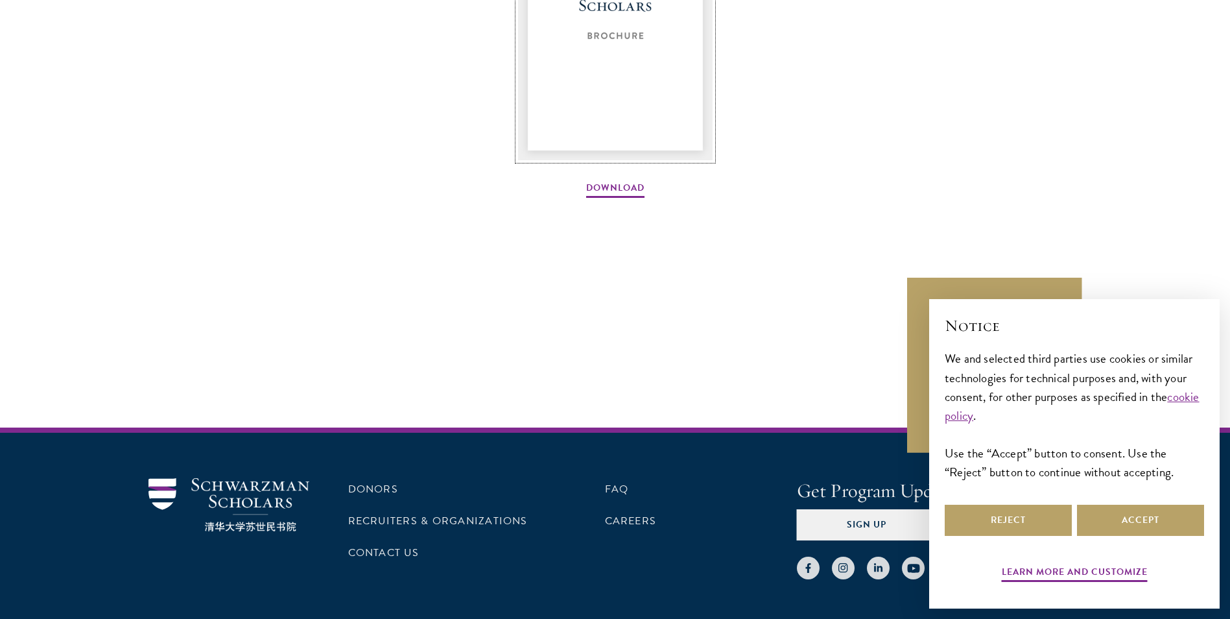
click at [606, 110] on img at bounding box center [615, 30] width 195 height 259
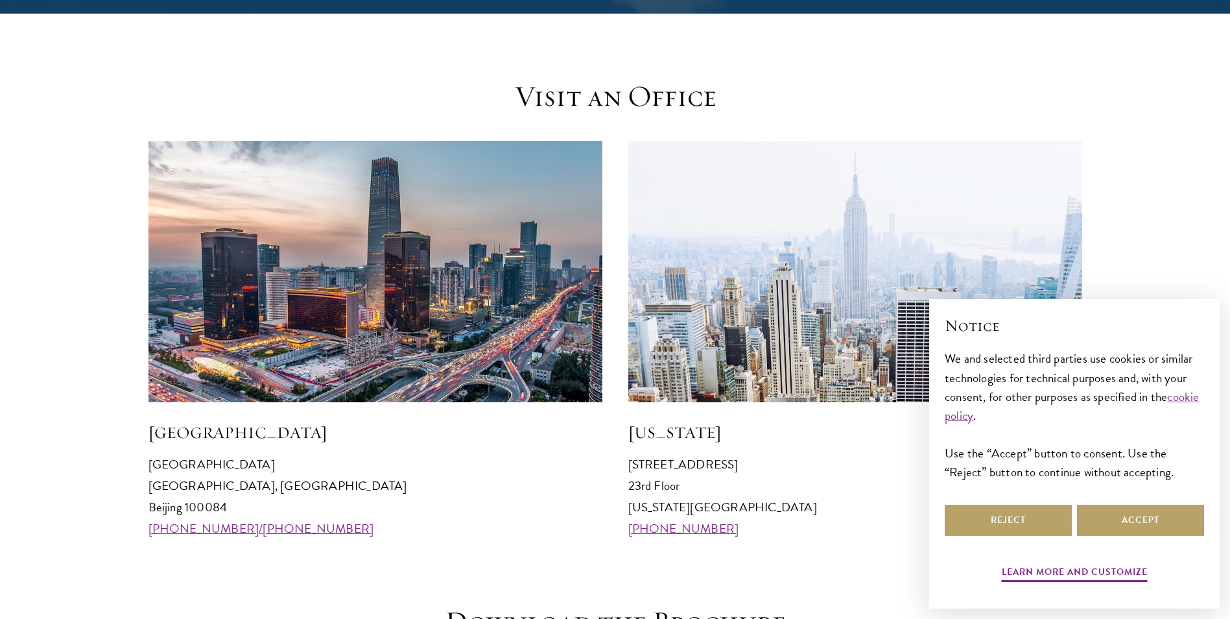
scroll to position [1173, 0]
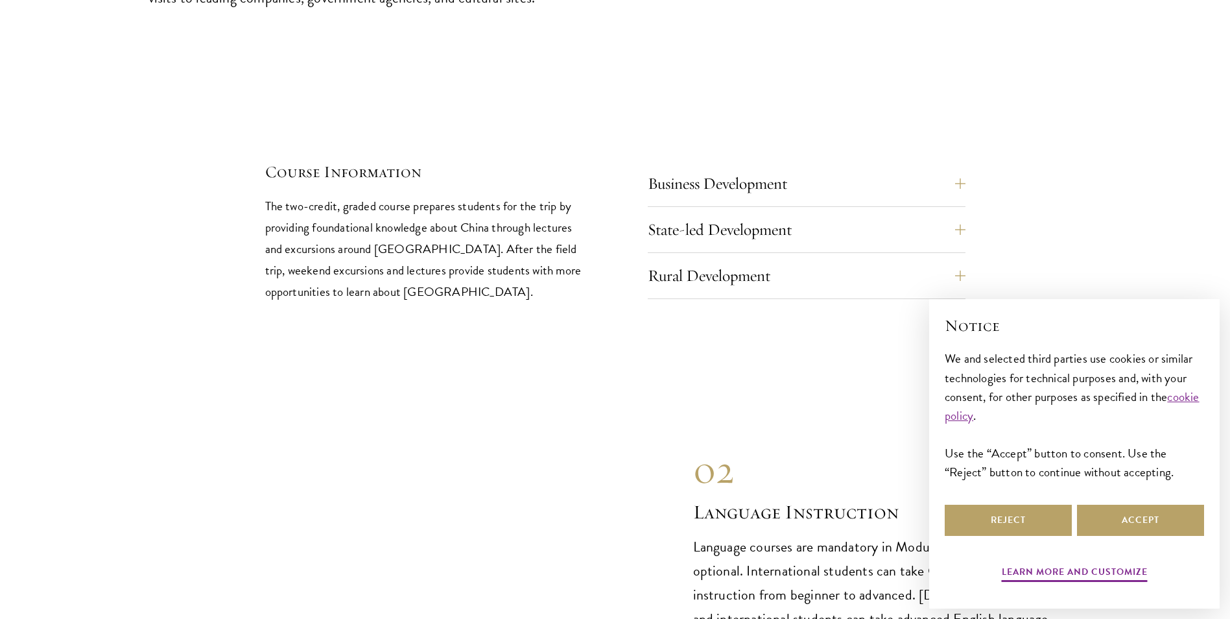
scroll to position [5772, 0]
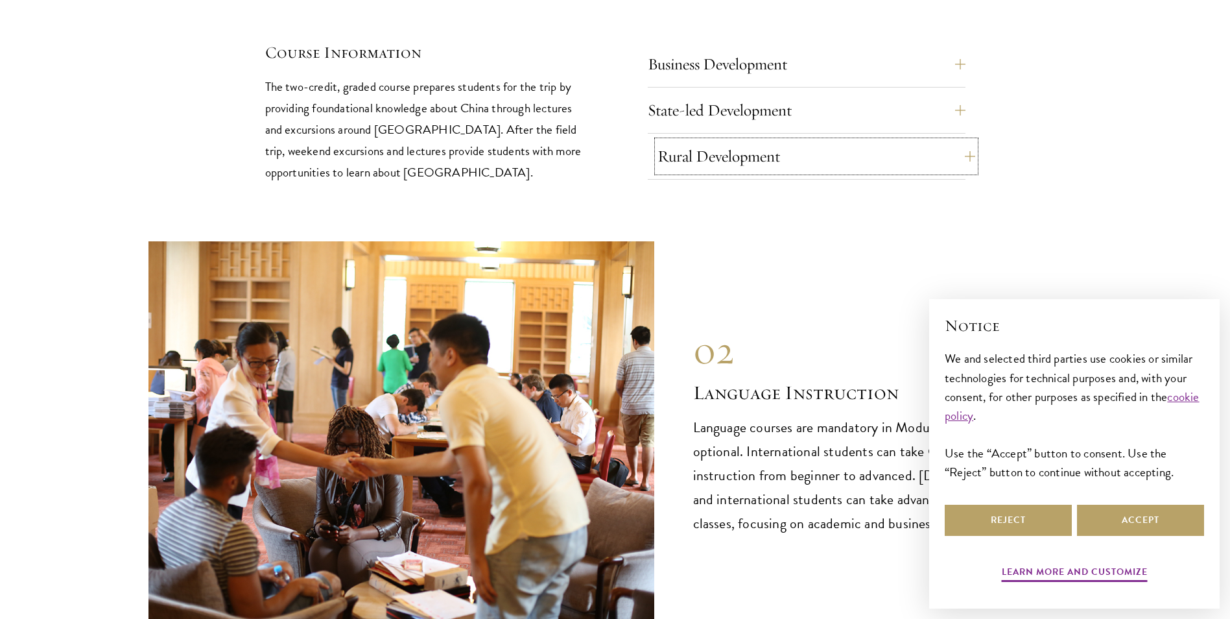
click at [742, 141] on button "Rural Development" at bounding box center [817, 156] width 318 height 31
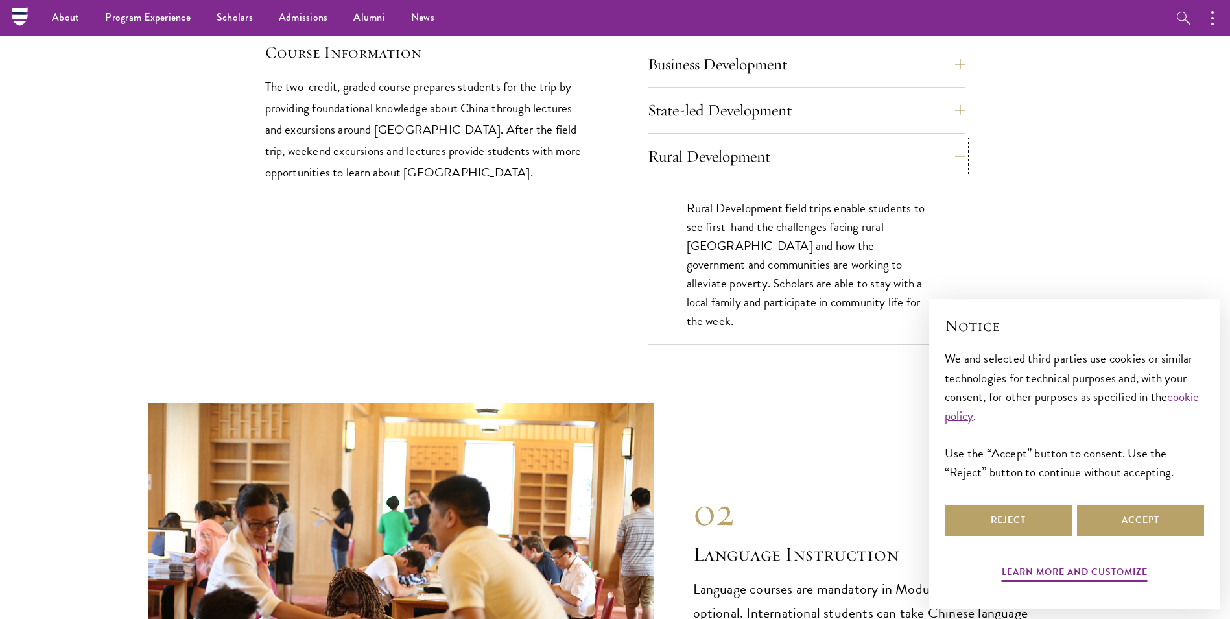
scroll to position [5707, 0]
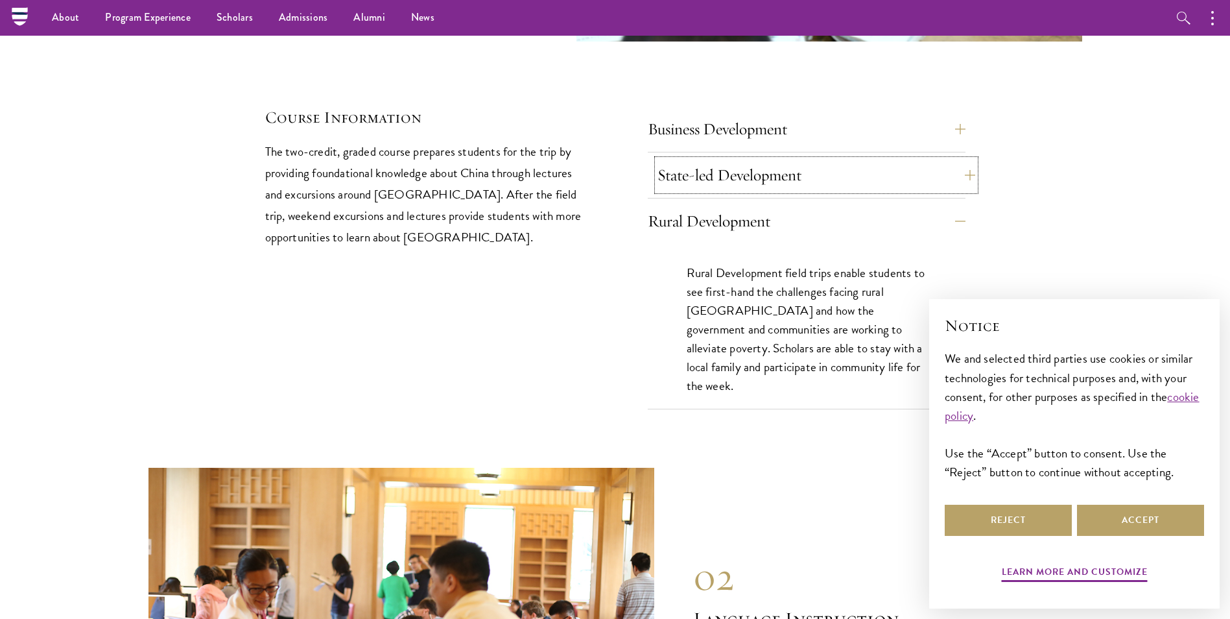
click at [746, 160] on button "State-led Development" at bounding box center [817, 175] width 318 height 31
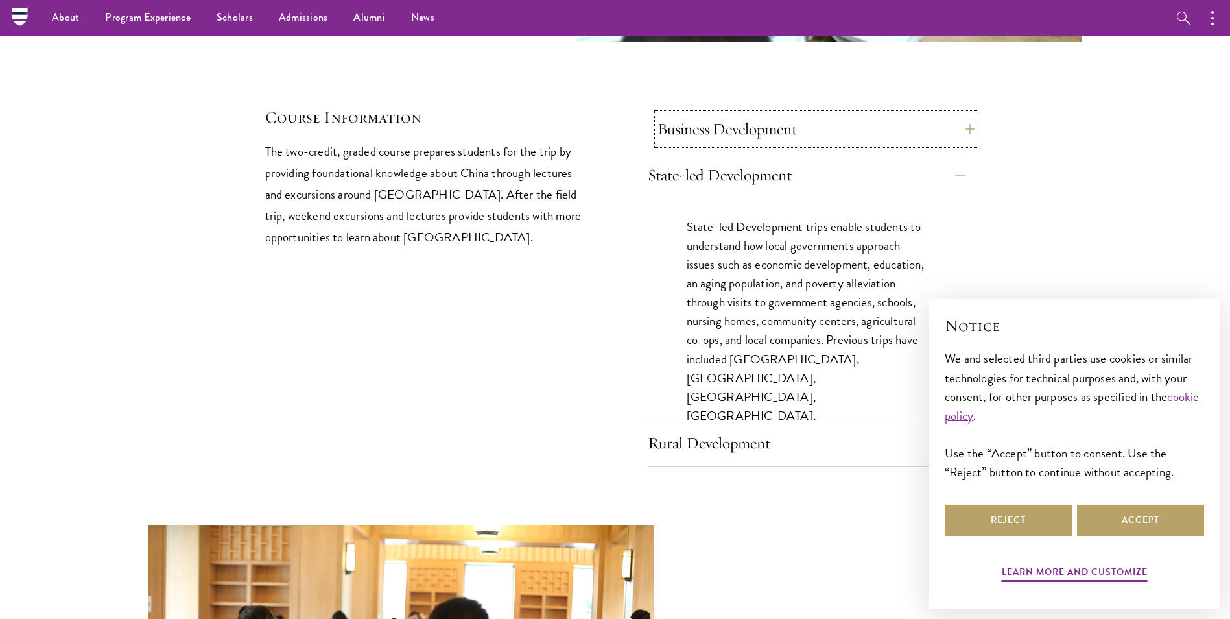
click at [769, 113] on button "Business Development" at bounding box center [817, 128] width 318 height 31
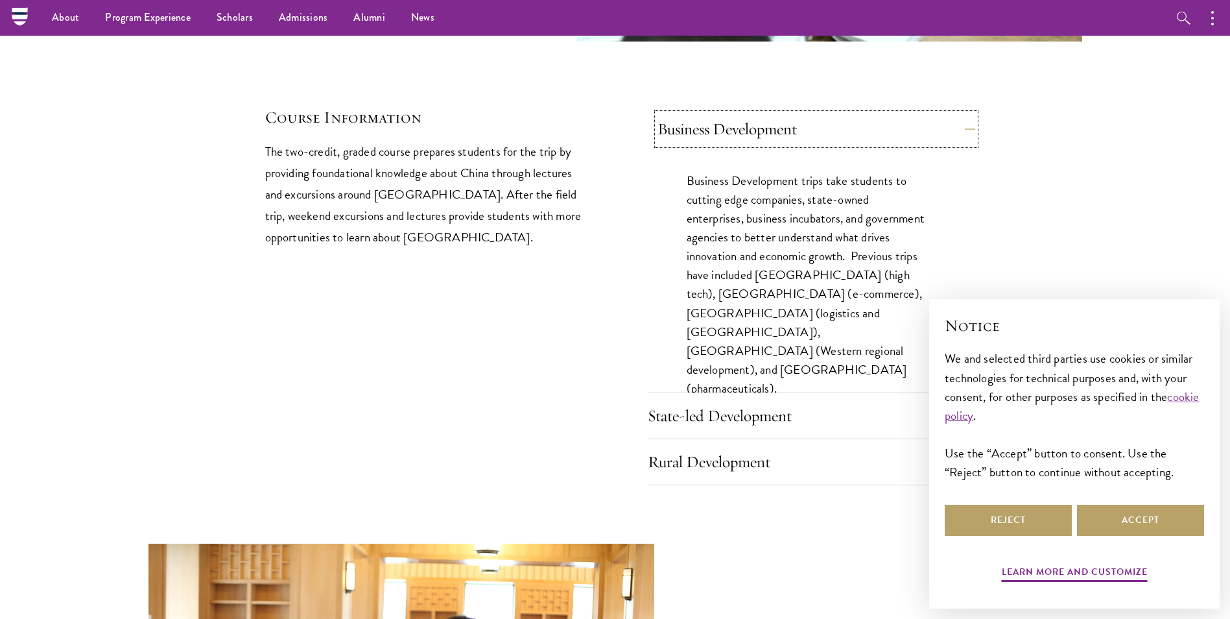
click at [752, 113] on button "Business Development" at bounding box center [817, 128] width 318 height 31
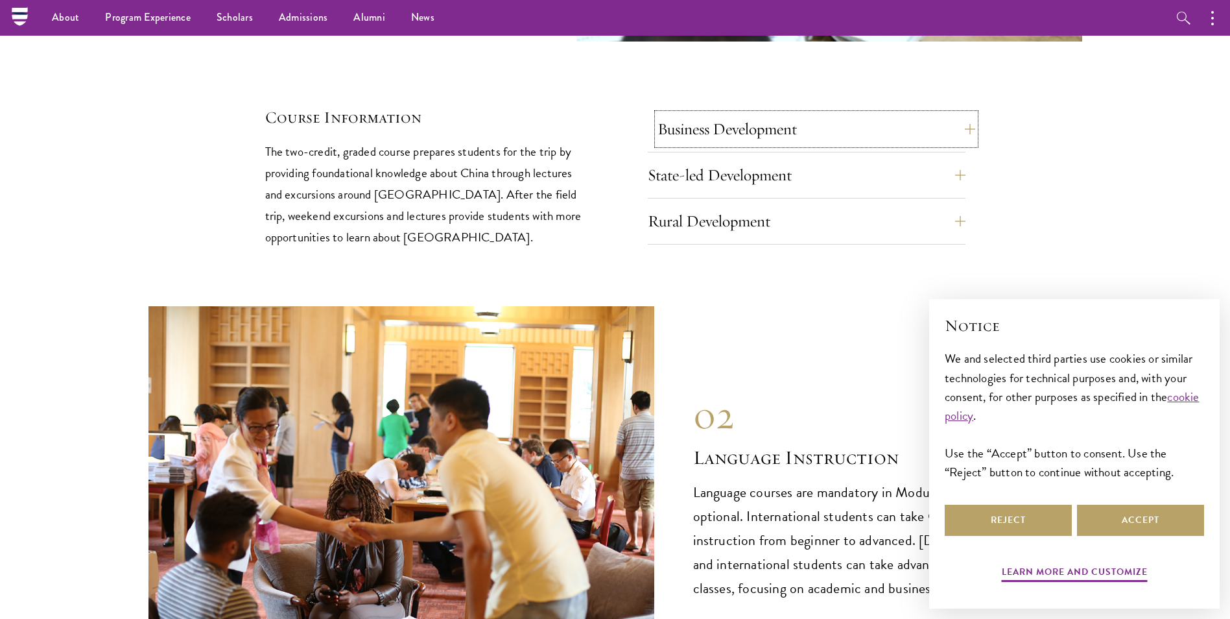
click at [728, 113] on button "Business Development" at bounding box center [817, 128] width 318 height 31
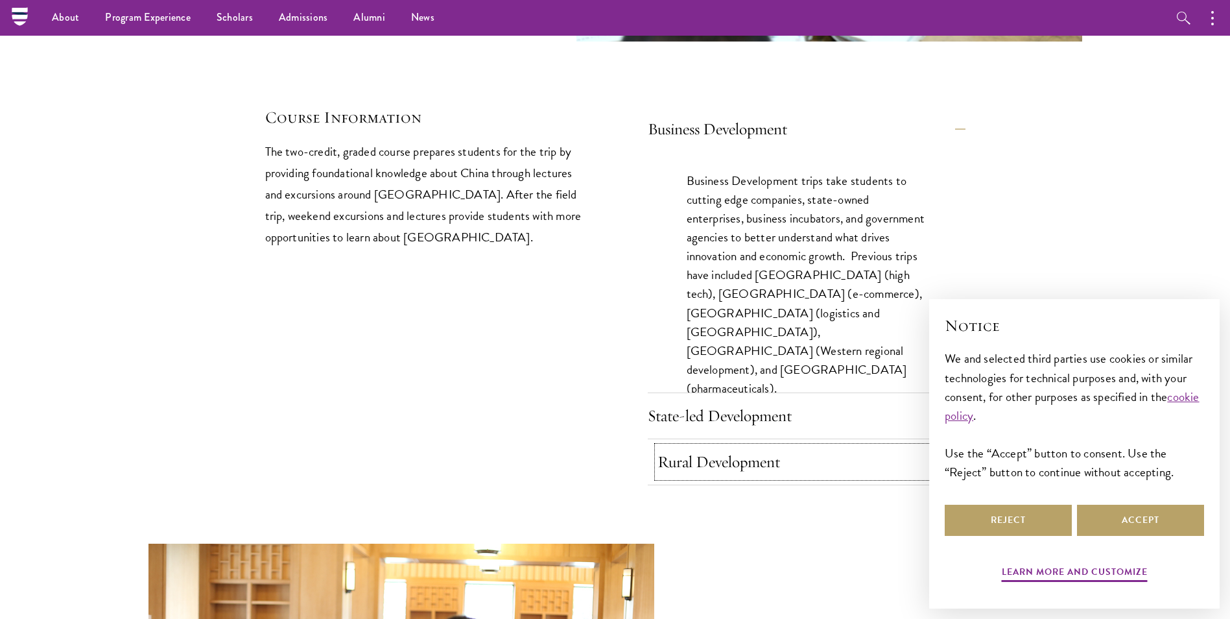
click at [748, 446] on button "Rural Development" at bounding box center [817, 461] width 318 height 31
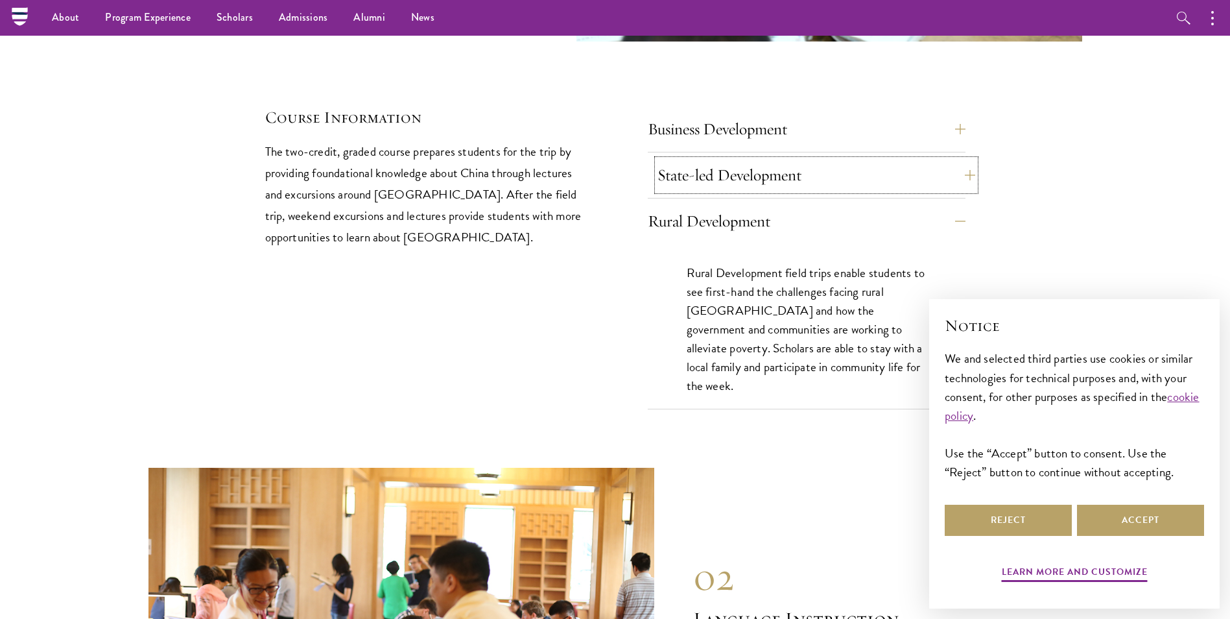
click at [762, 160] on button "State-led Development" at bounding box center [817, 175] width 318 height 31
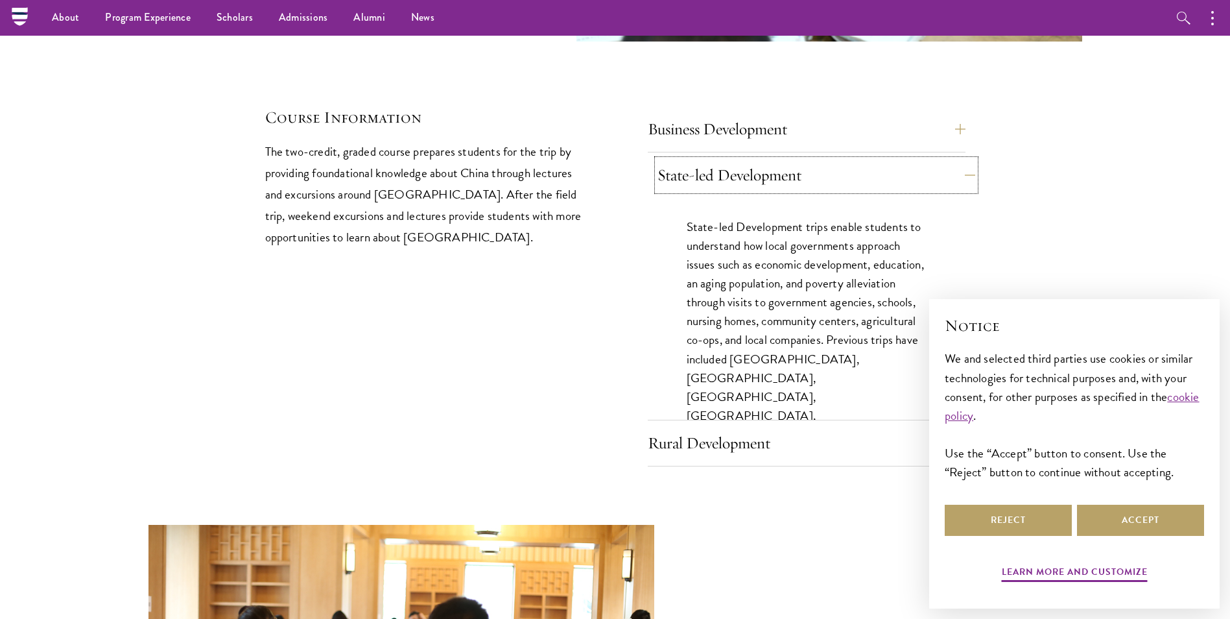
click at [762, 160] on button "State-led Development" at bounding box center [817, 175] width 318 height 31
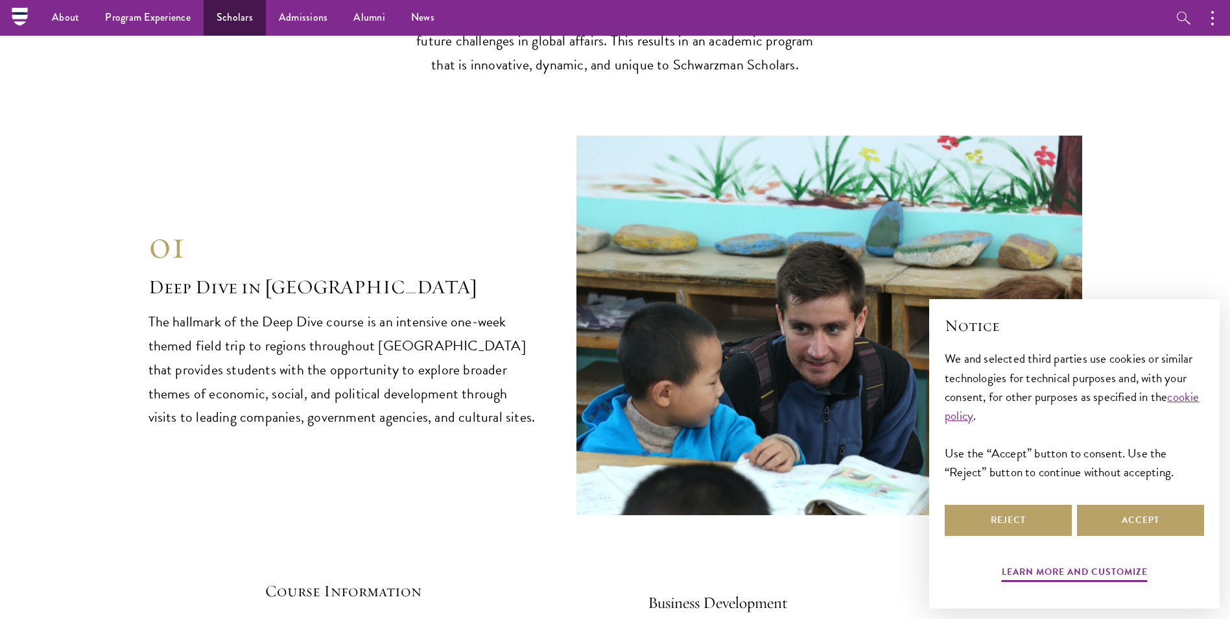
scroll to position [5112, 0]
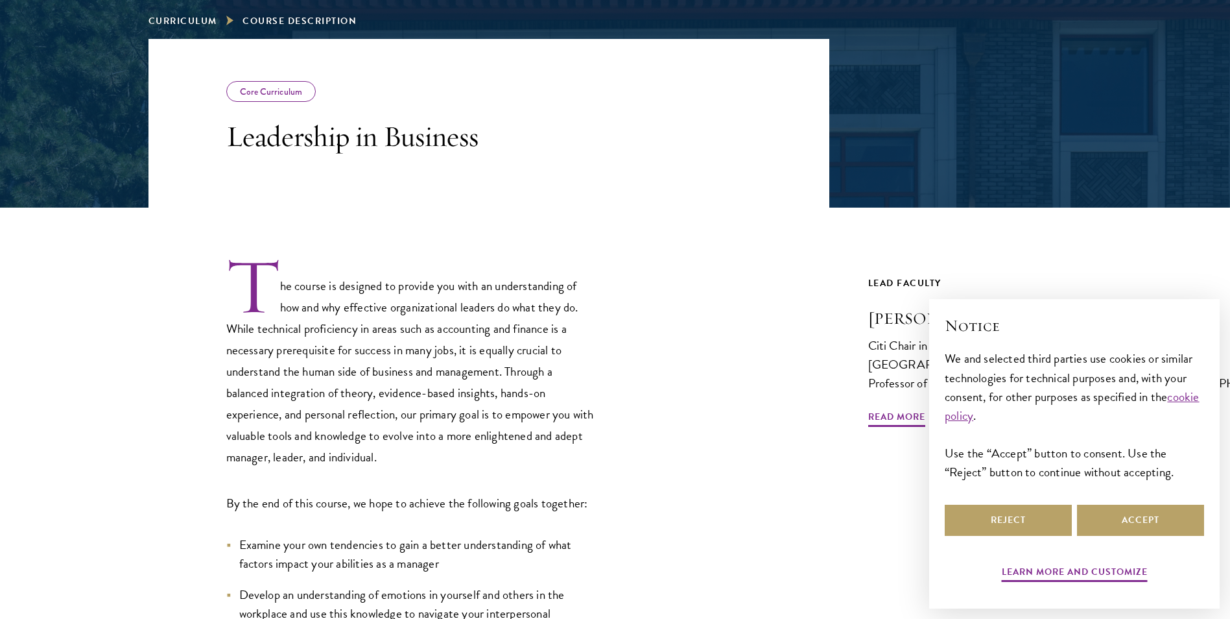
scroll to position [584, 0]
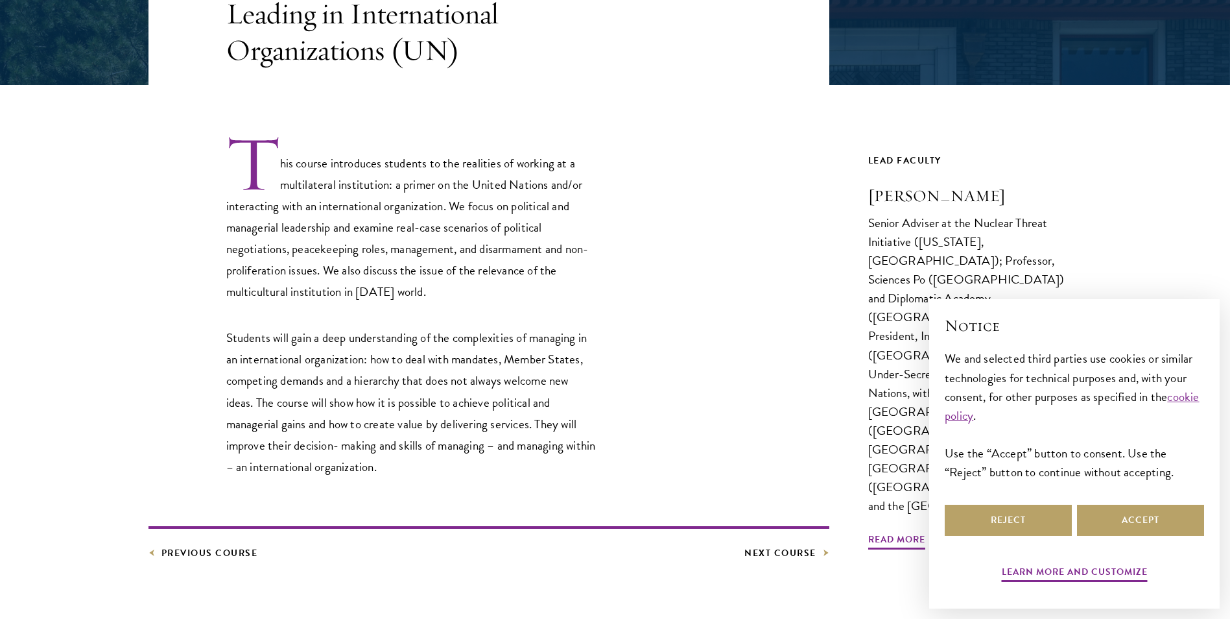
scroll to position [324, 0]
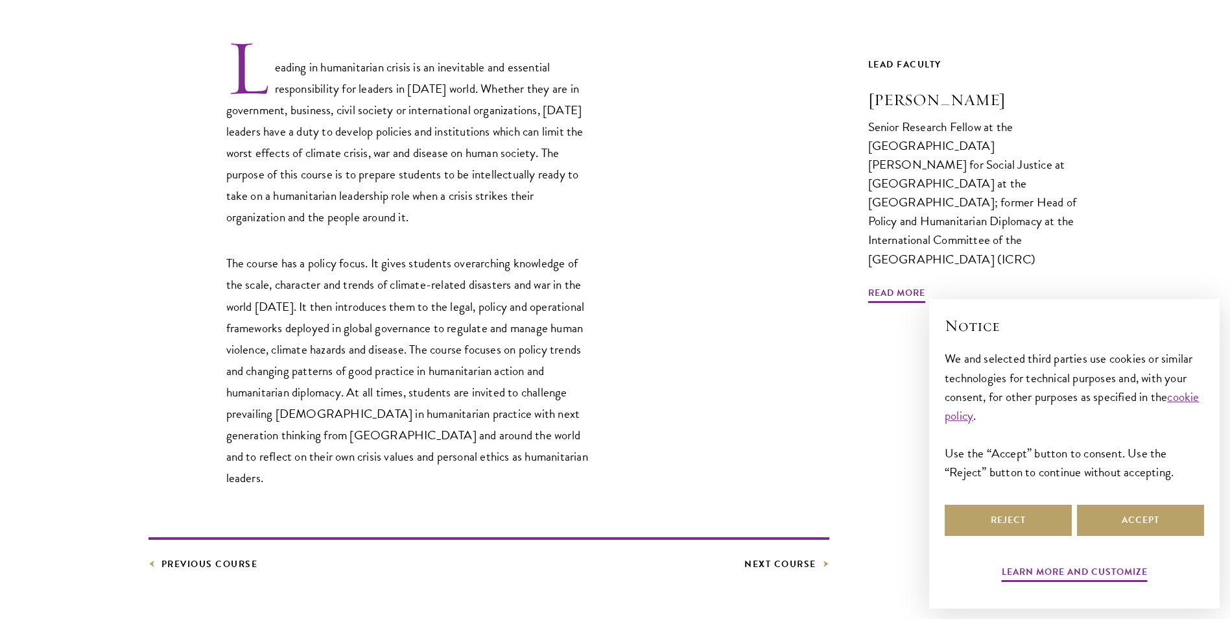
scroll to position [454, 0]
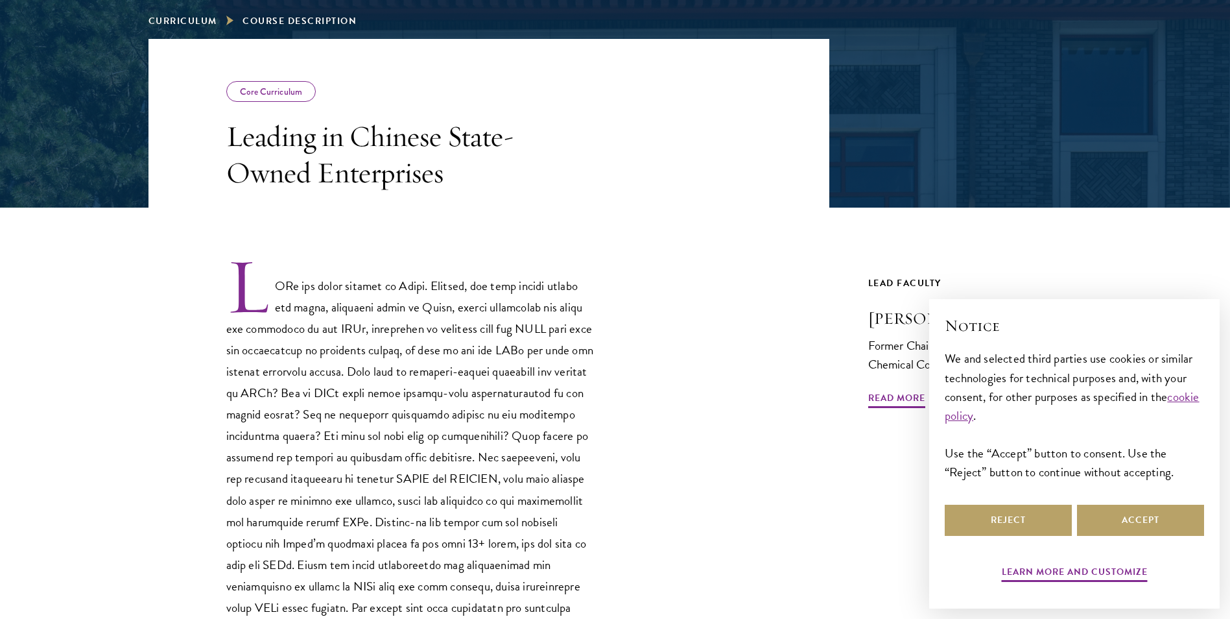
scroll to position [259, 0]
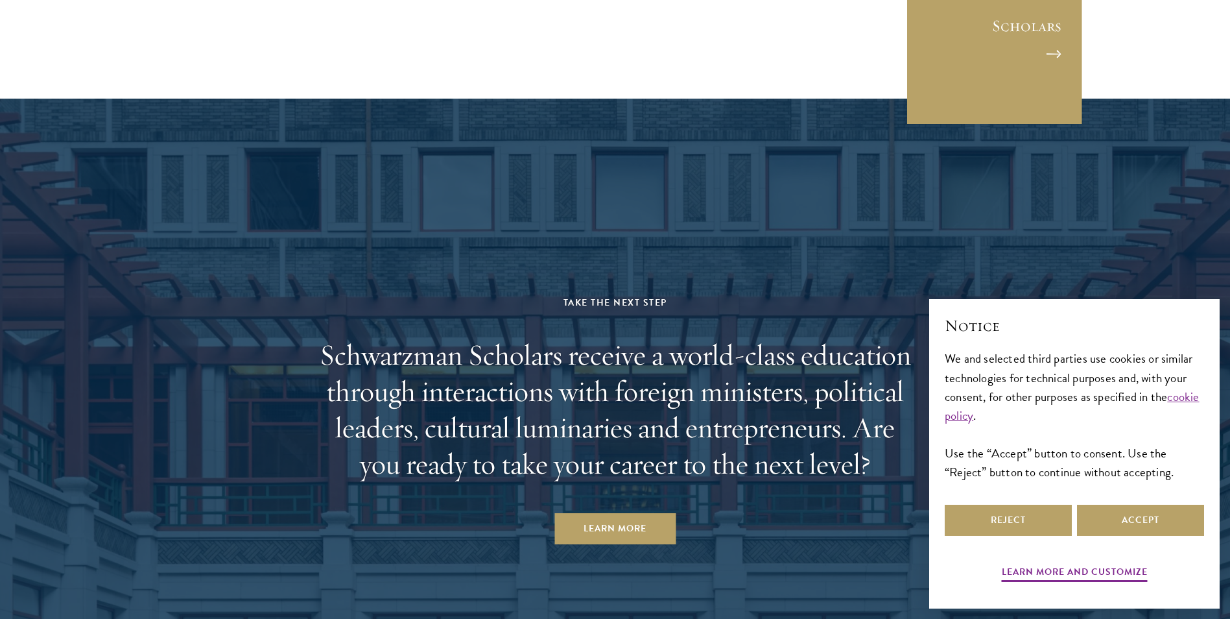
scroll to position [6645, 0]
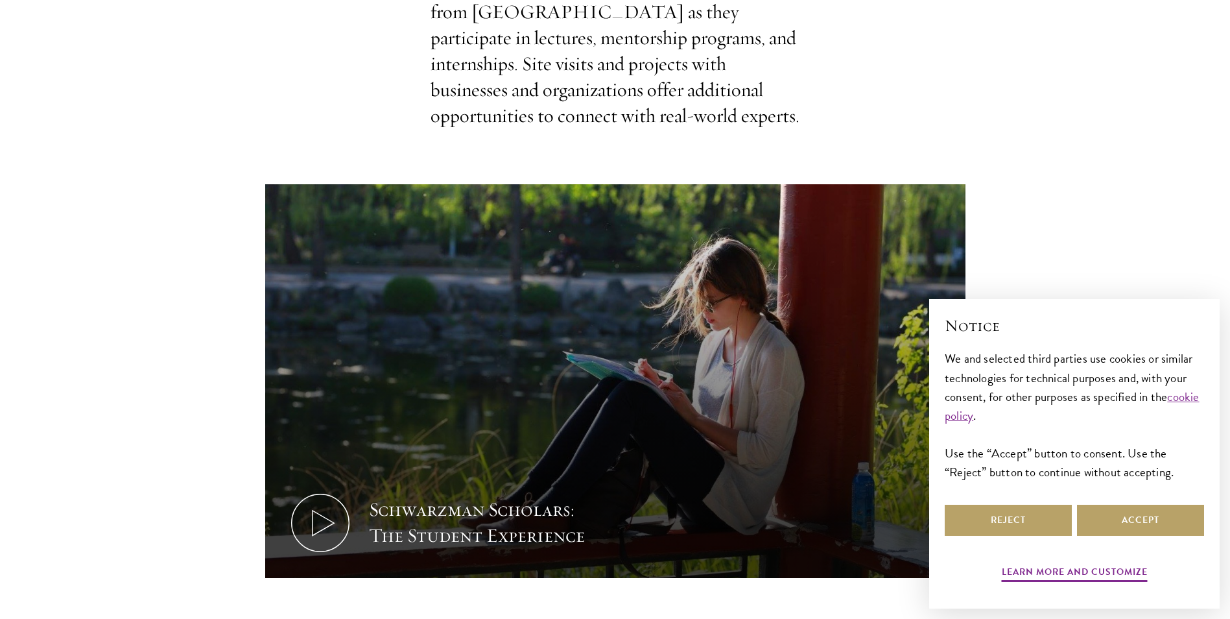
scroll to position [584, 0]
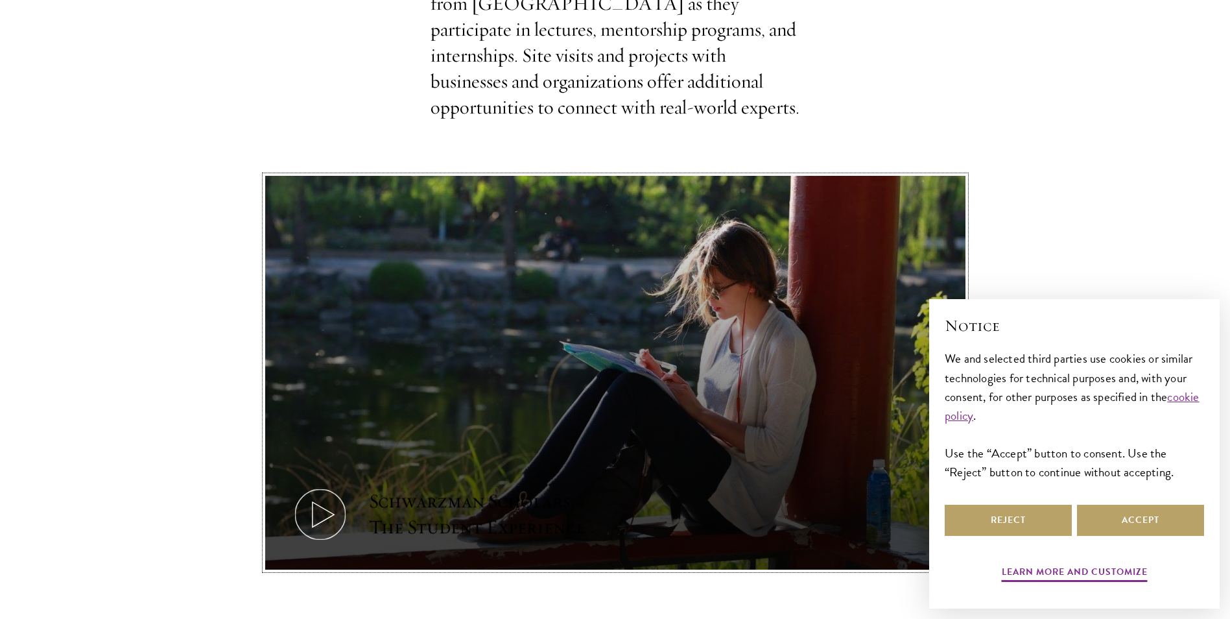
click at [385, 357] on button "Schwarzman Scholars: The Student Experience" at bounding box center [615, 373] width 700 height 394
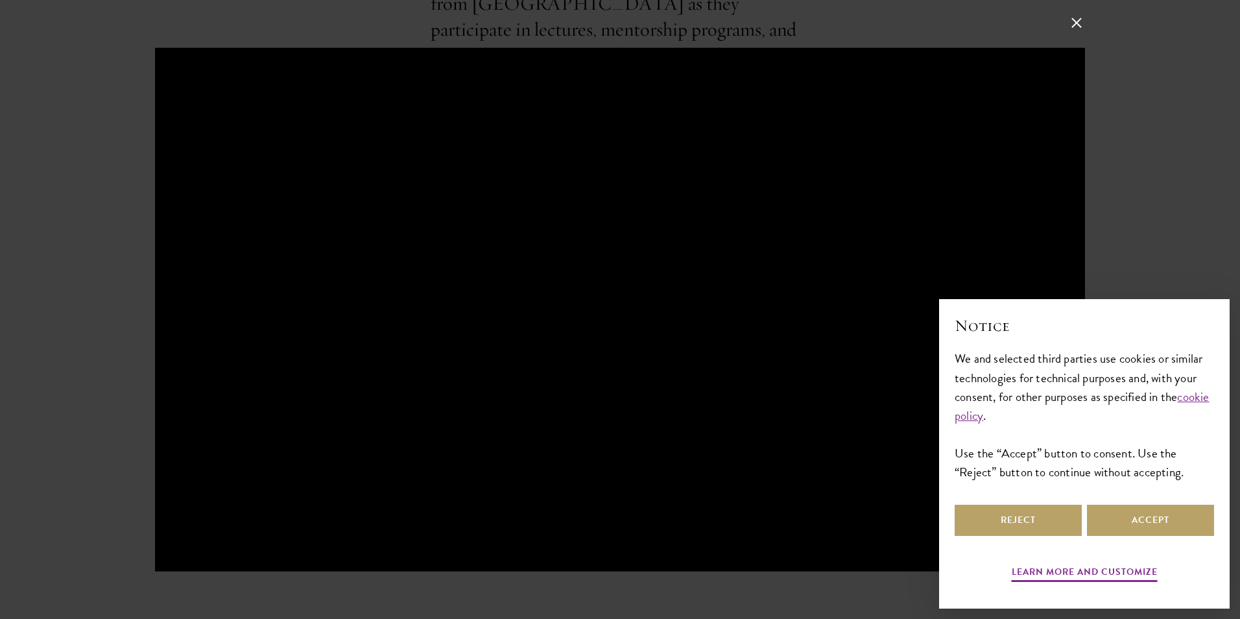
click at [494, 362] on div at bounding box center [620, 309] width 930 height 523
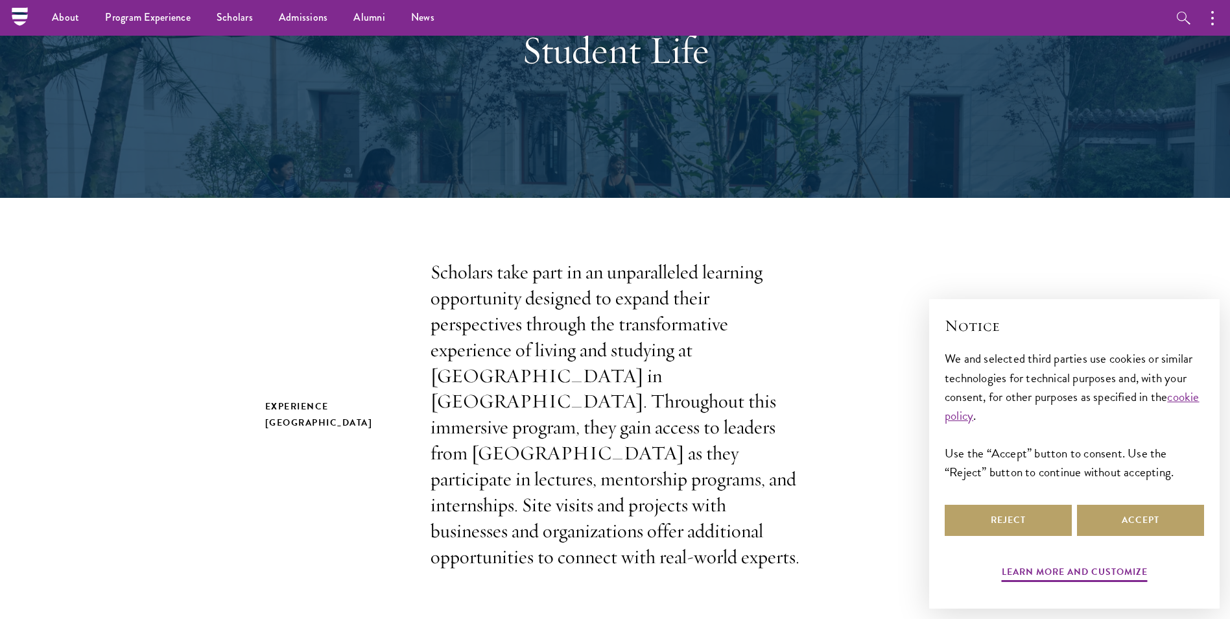
scroll to position [0, 0]
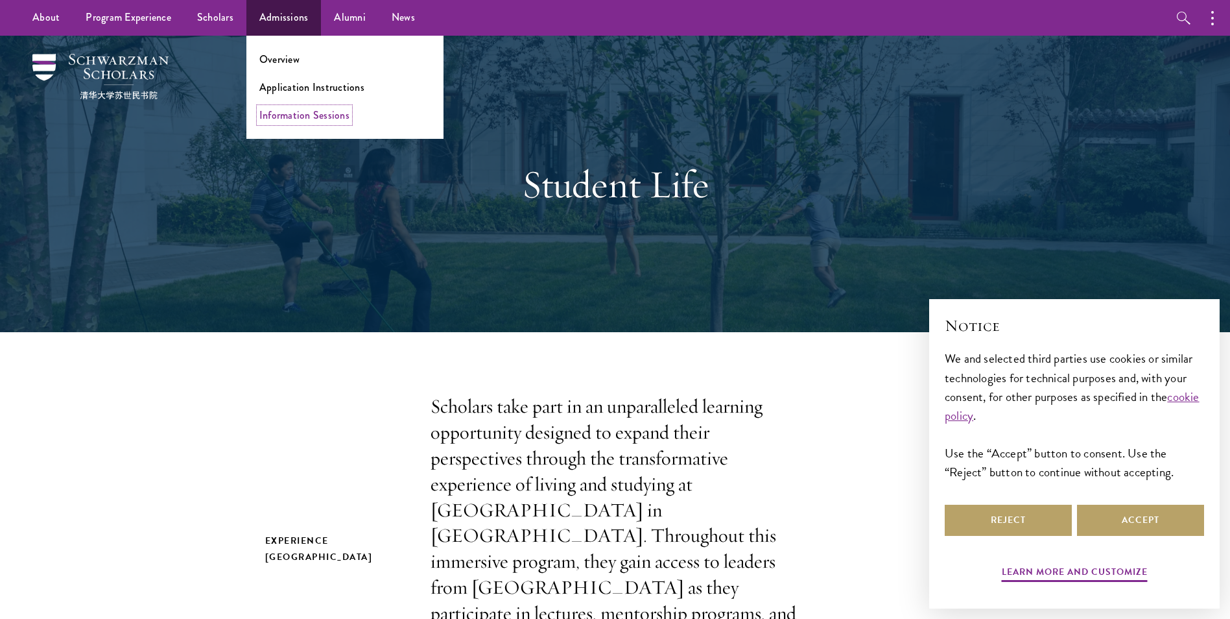
click at [275, 112] on link "Information Sessions" at bounding box center [304, 115] width 90 height 15
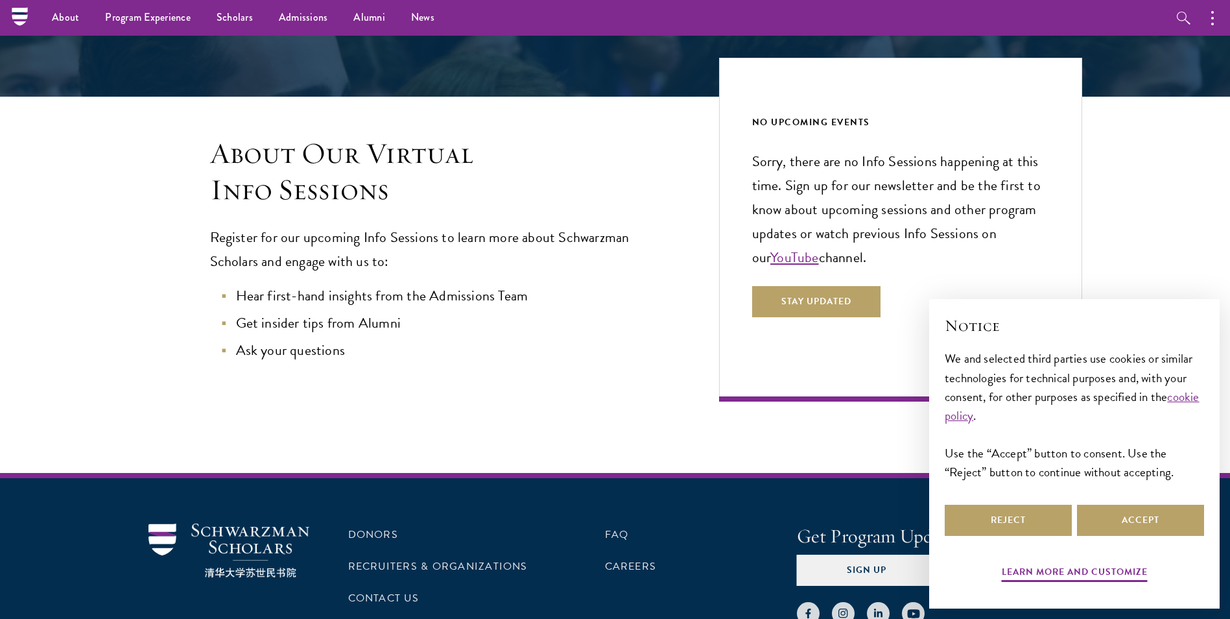
scroll to position [222, 0]
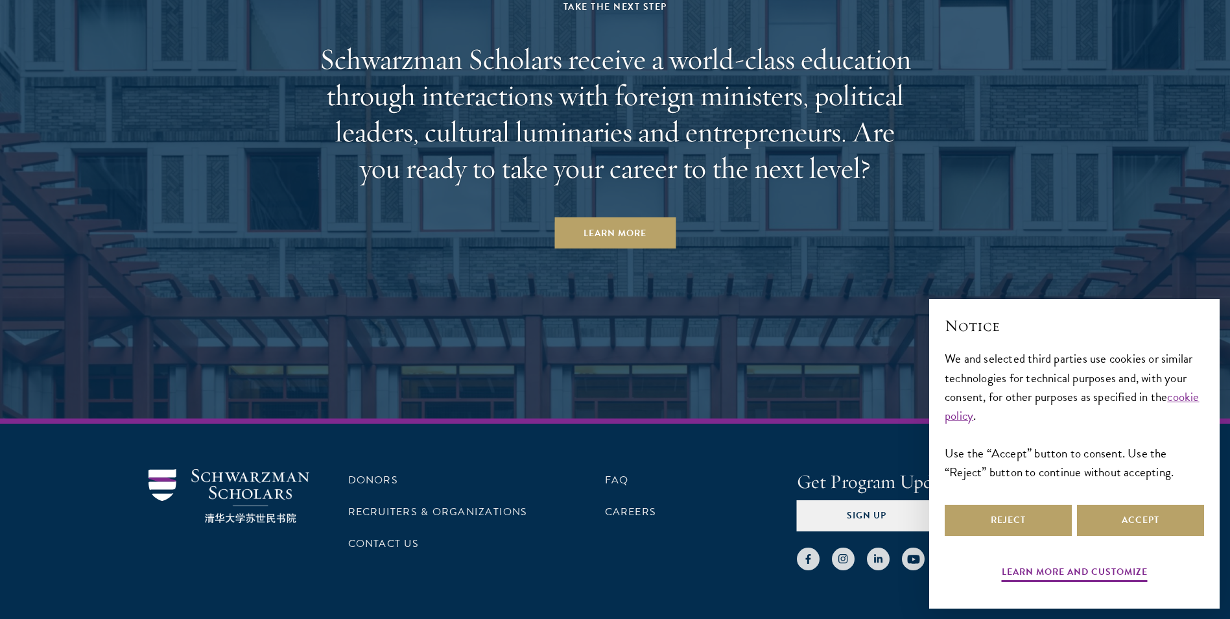
scroll to position [5654, 0]
